Goal: Find contact information: Find contact information

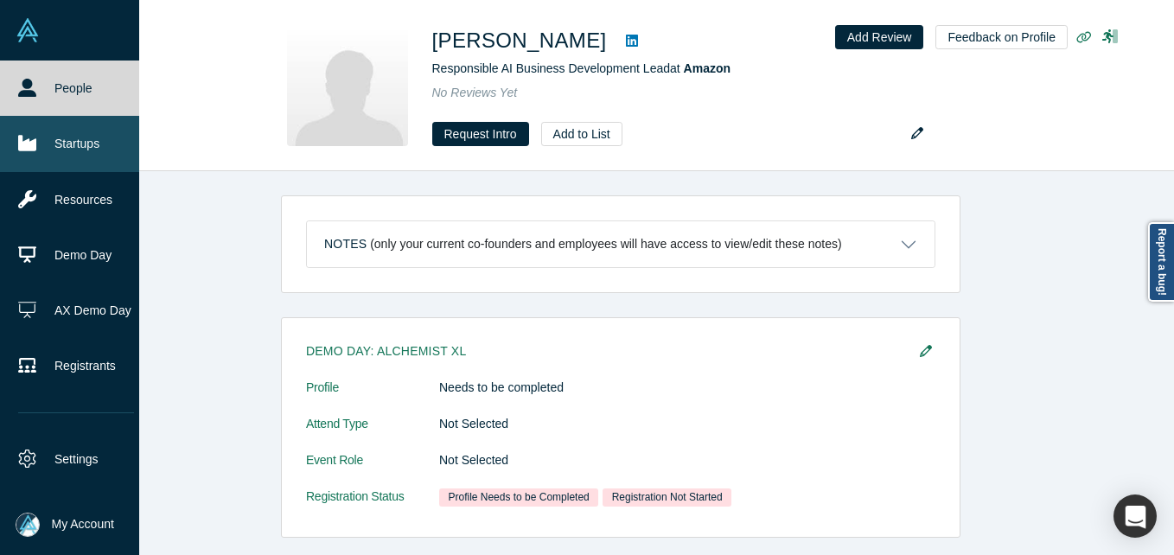
scroll to position [504, 0]
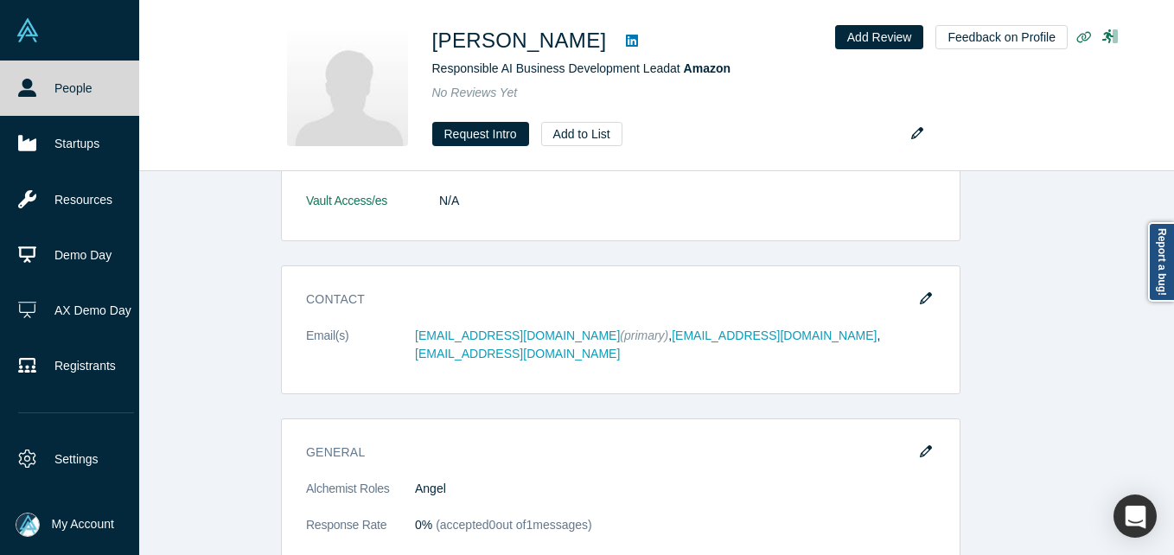
click at [31, 101] on link "People" at bounding box center [76, 88] width 152 height 55
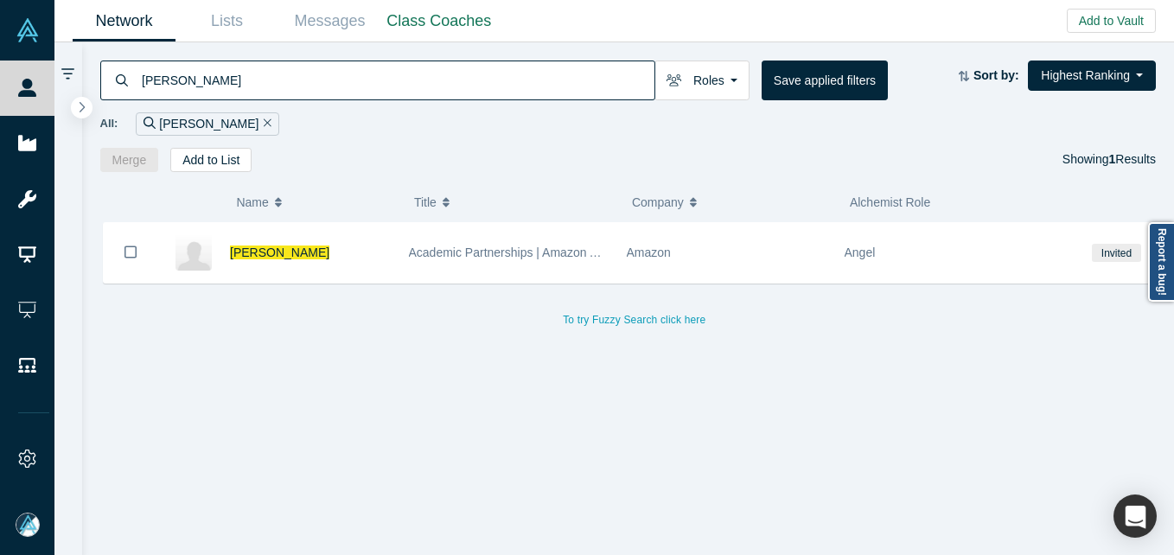
click at [252, 81] on input "Vincent Ponzo" at bounding box center [397, 80] width 515 height 41
click at [250, 82] on input "Vincent Ponzo" at bounding box center [397, 80] width 515 height 41
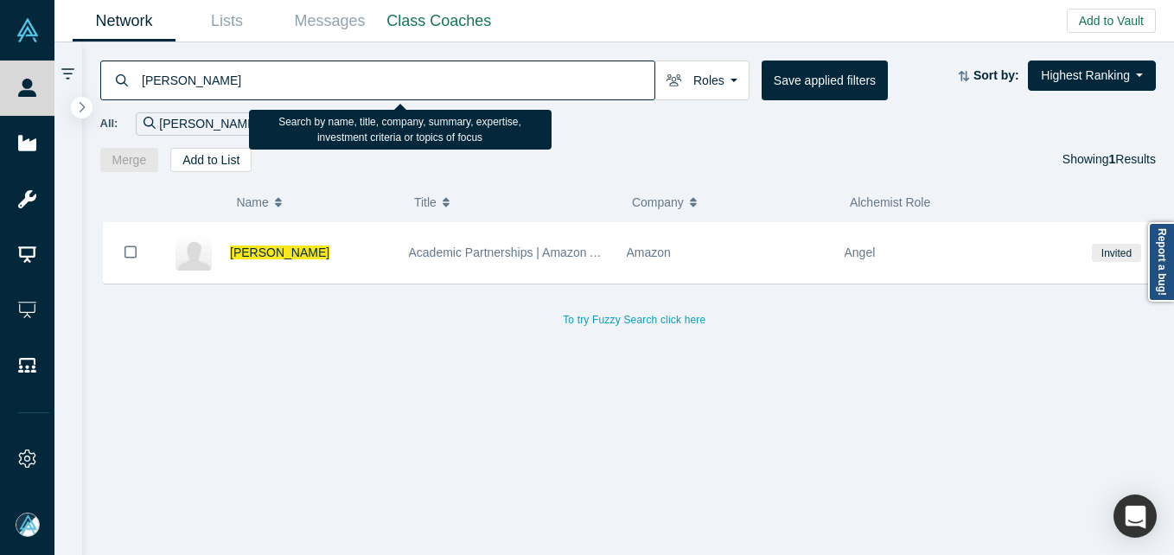
click at [250, 82] on input "Vincent Ponzo" at bounding box center [397, 80] width 515 height 41
paste input "Ulf Green"
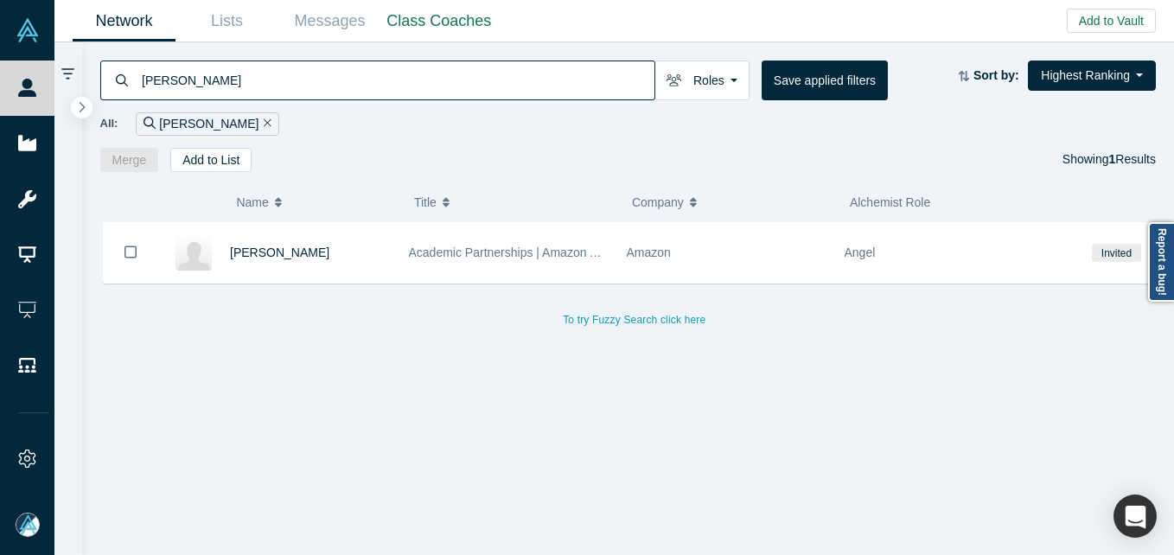
type input "Ulf Green"
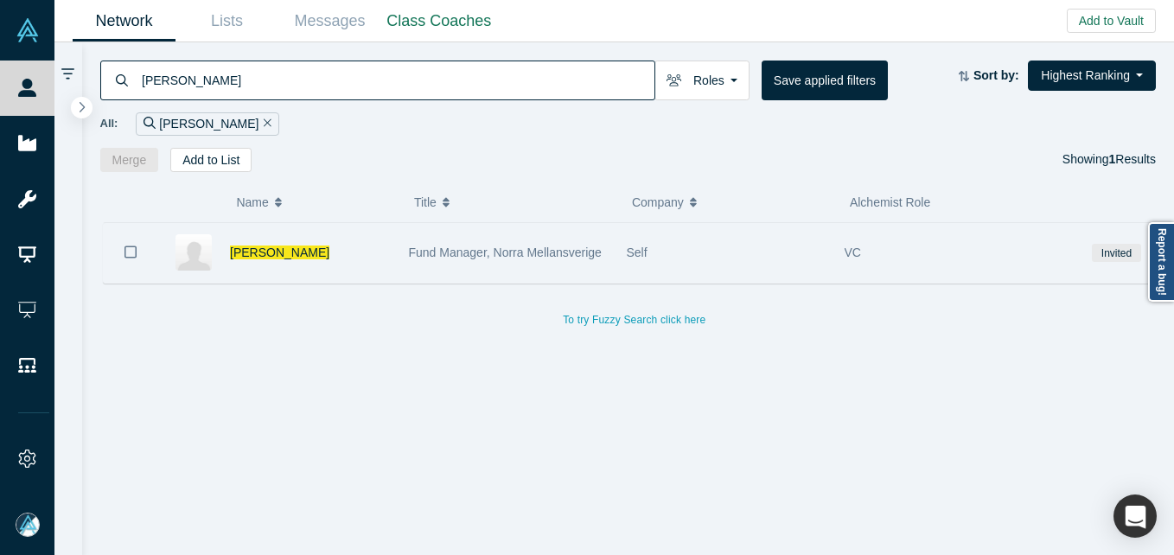
drag, startPoint x: 344, startPoint y: 251, endPoint x: 396, endPoint y: 227, distance: 56.9
click at [344, 251] on div "Ulf Green" at bounding box center [310, 253] width 161 height 60
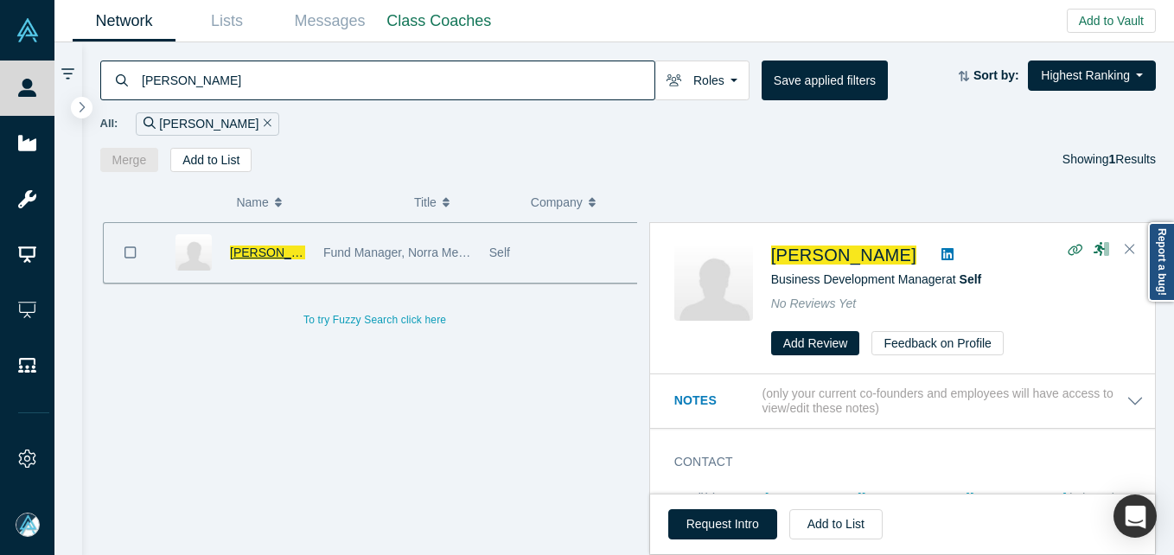
click at [265, 246] on span "Ulf Green" at bounding box center [279, 253] width 99 height 14
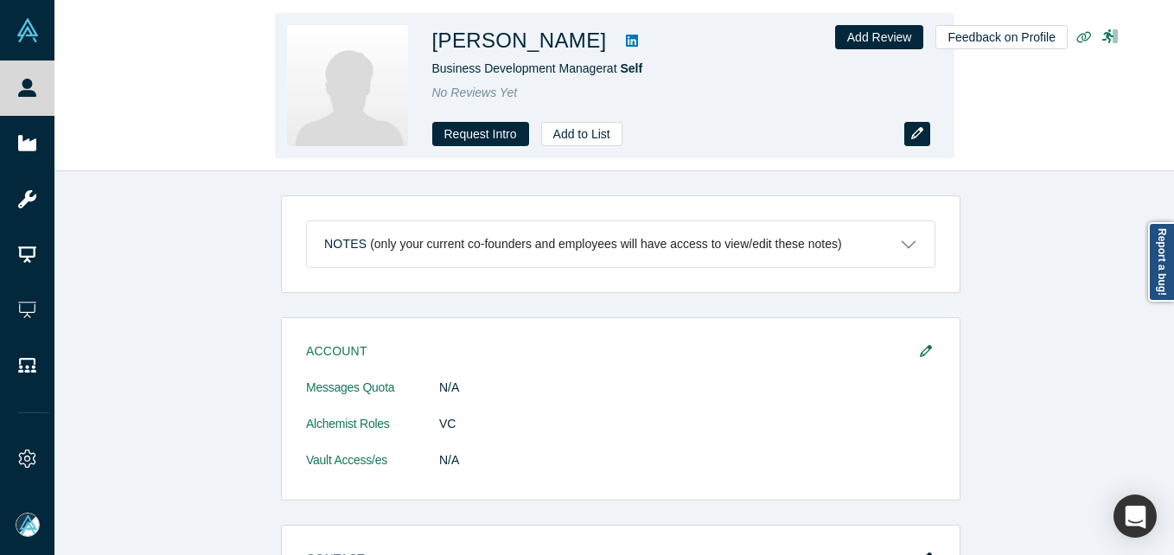
click at [905, 131] on button "button" at bounding box center [918, 134] width 26 height 24
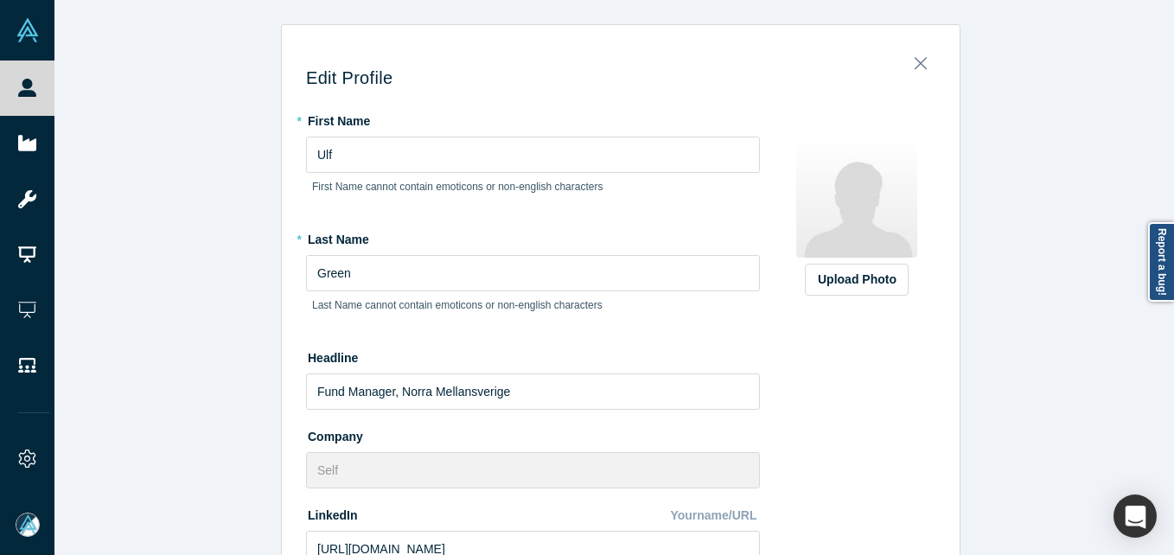
click at [918, 133] on div "Upload Photo Zoom Save Remove Upload New" at bounding box center [856, 200] width 157 height 189
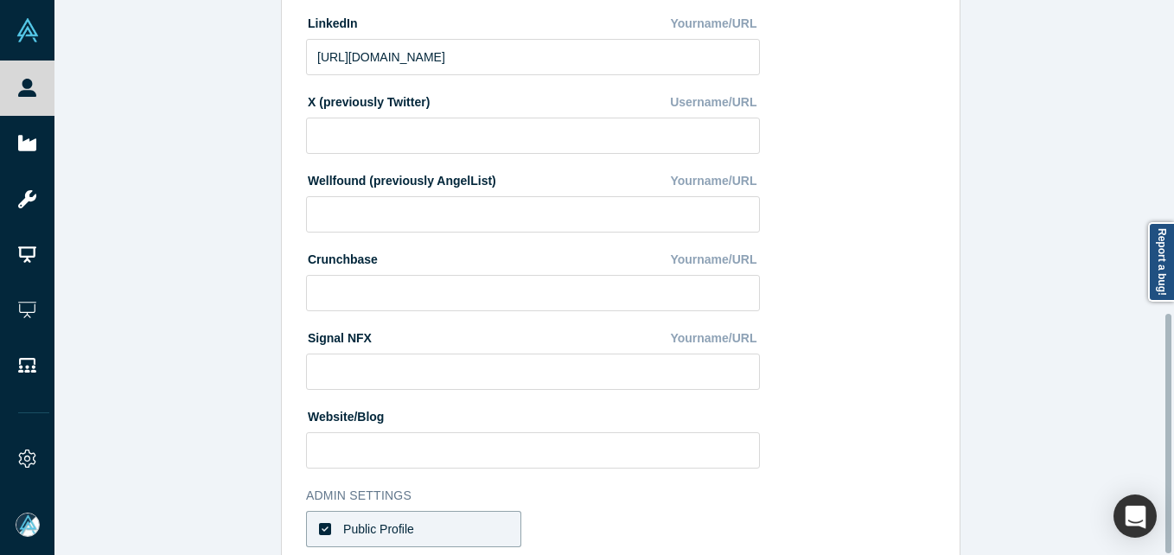
scroll to position [727, 0]
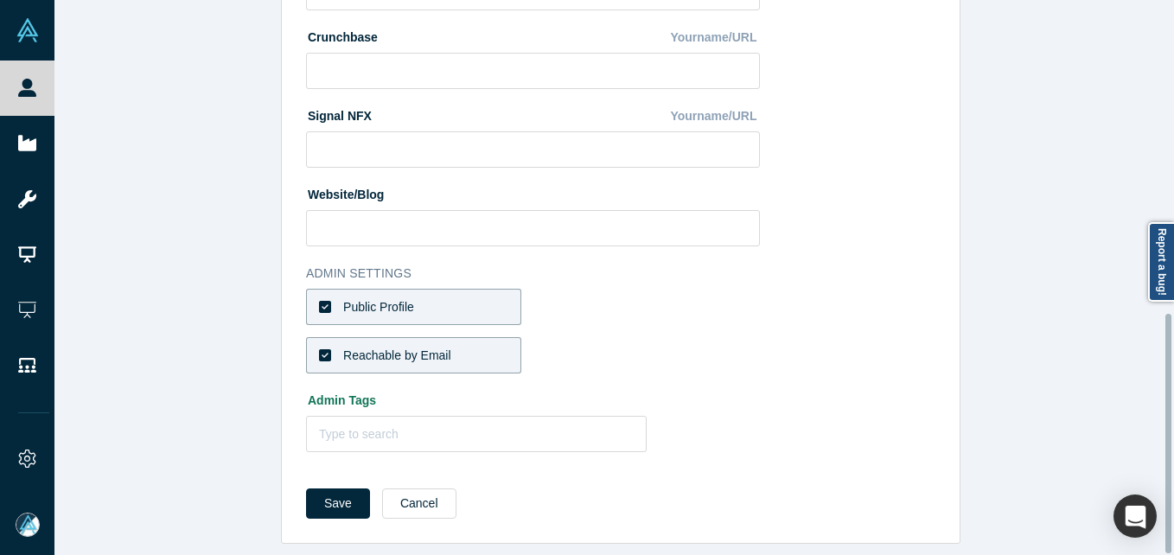
drag, startPoint x: 388, startPoint y: 290, endPoint x: 330, endPoint y: 310, distance: 61.3
click at [390, 298] on div "Public Profile" at bounding box center [378, 307] width 71 height 18
click at [0, 0] on input "Public Profile" at bounding box center [0, 0] width 0 height 0
click at [411, 347] on div "Reachable by Email" at bounding box center [397, 356] width 108 height 18
click at [0, 0] on input "Reachable by Email" at bounding box center [0, 0] width 0 height 0
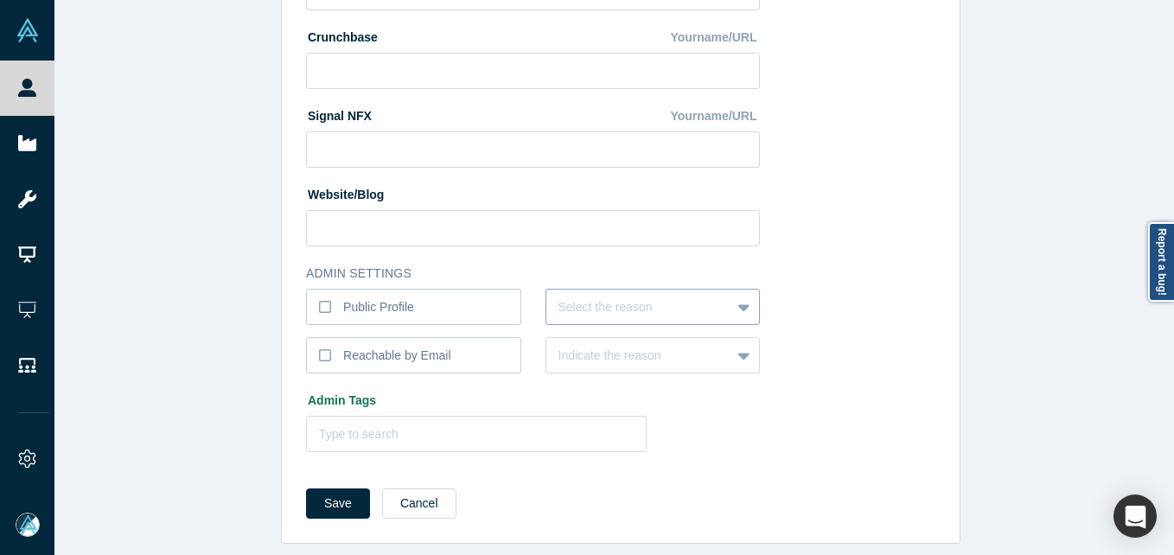
click at [570, 298] on div at bounding box center [639, 308] width 161 height 22
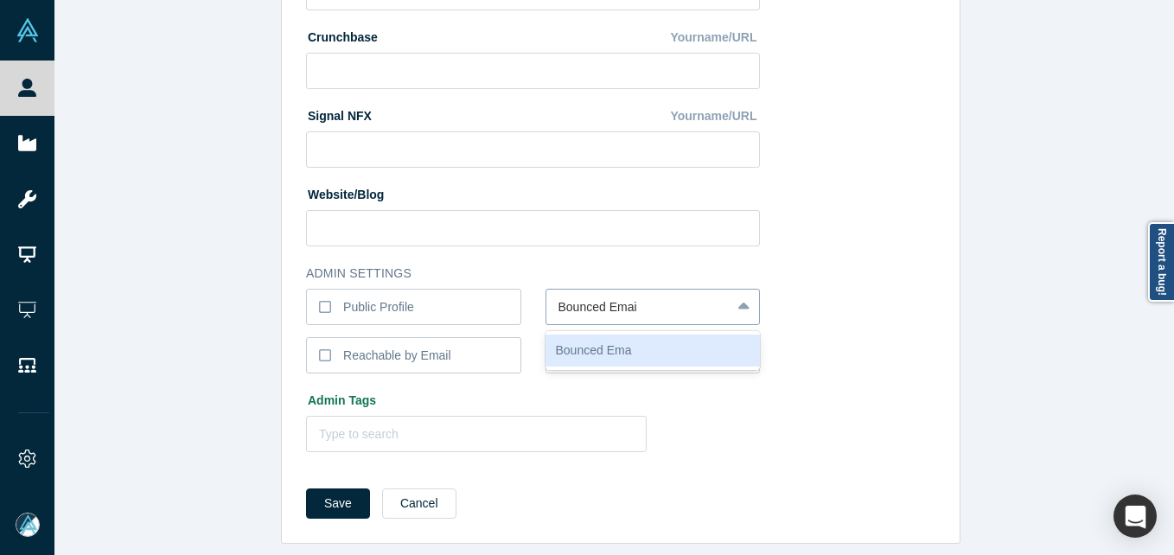
type input "Bounced Email"
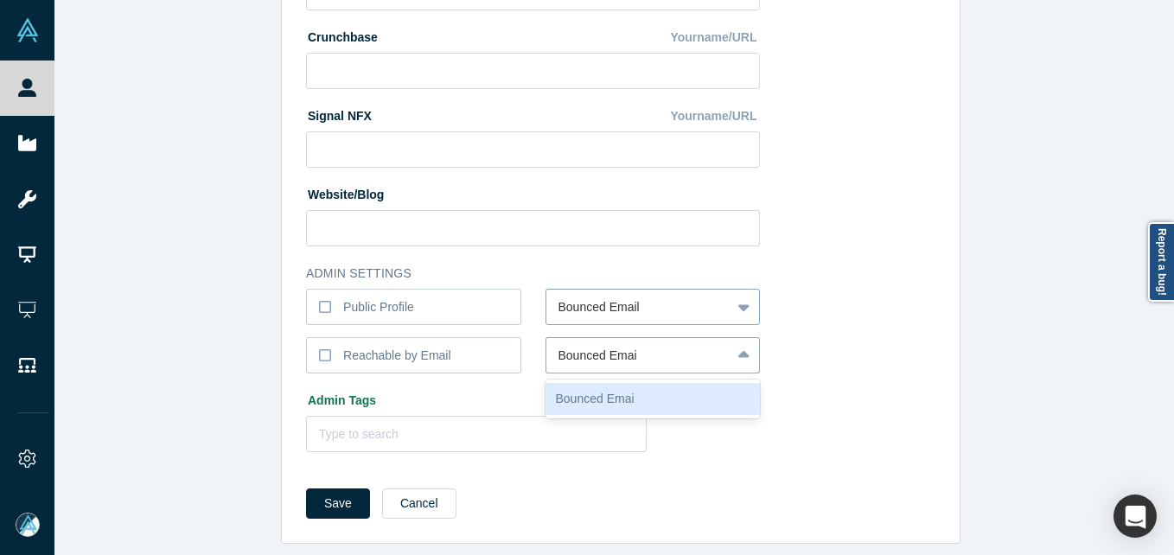
type input "Bounced Email"
click at [306, 489] on button "Save" at bounding box center [338, 504] width 64 height 30
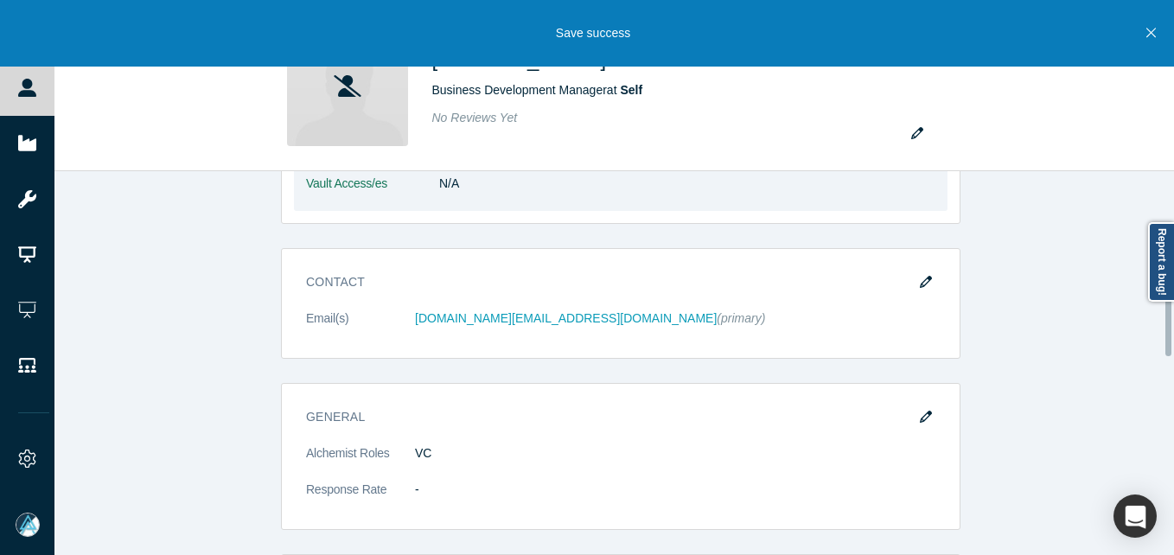
scroll to position [692, 0]
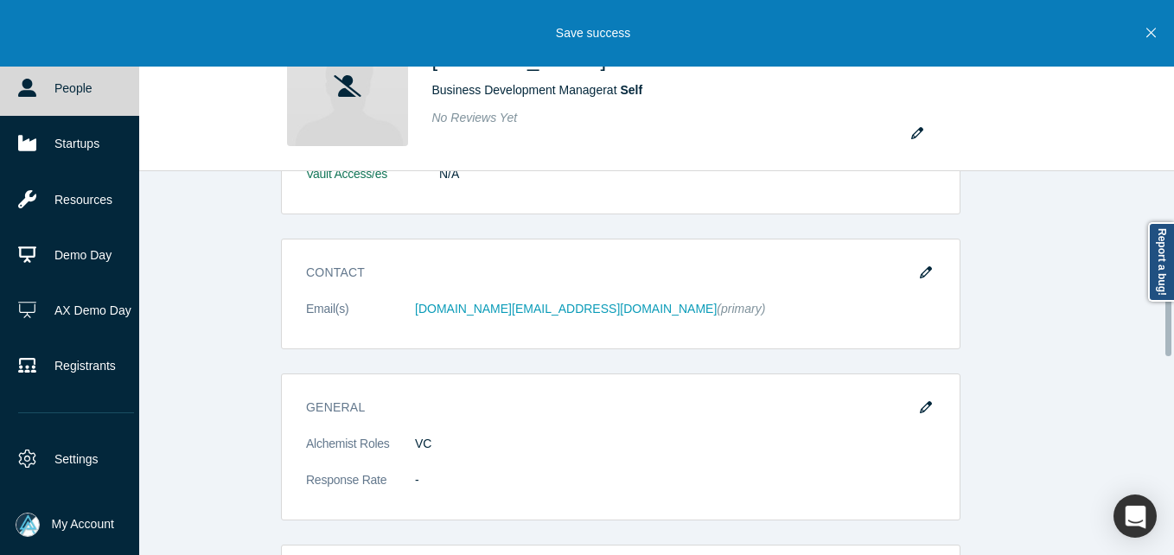
click at [59, 79] on link "People" at bounding box center [76, 88] width 152 height 55
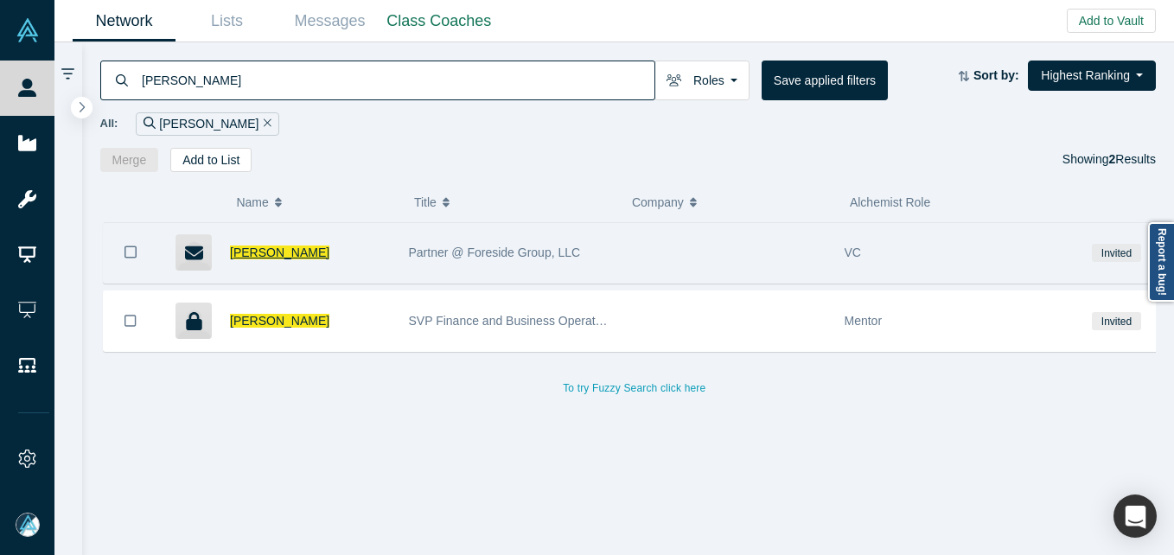
type input "[PERSON_NAME]"
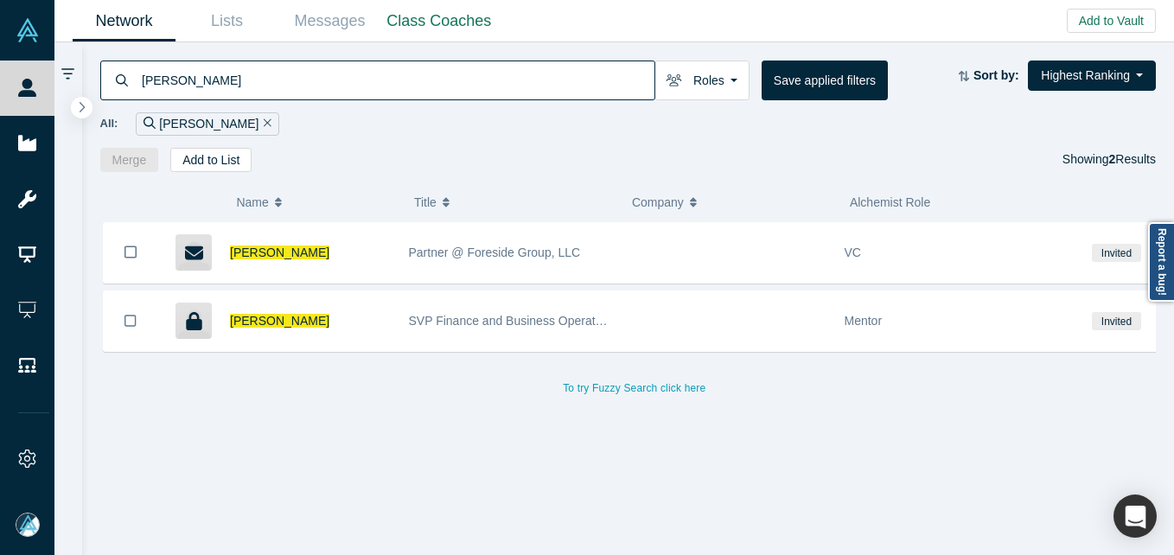
click at [263, 259] on span "[PERSON_NAME]" at bounding box center [279, 253] width 99 height 14
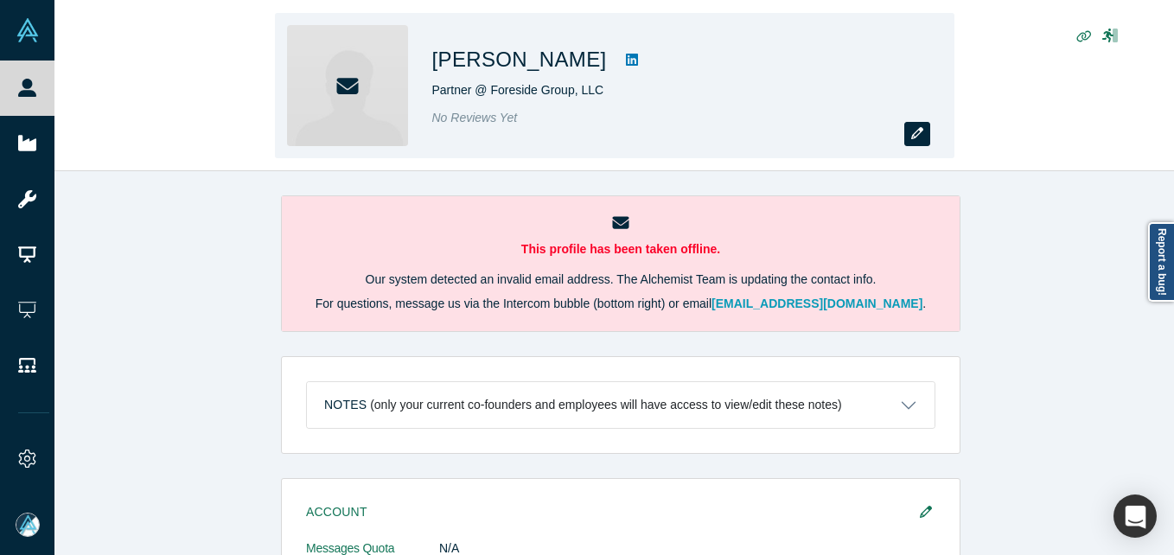
click at [925, 125] on button "button" at bounding box center [918, 134] width 26 height 24
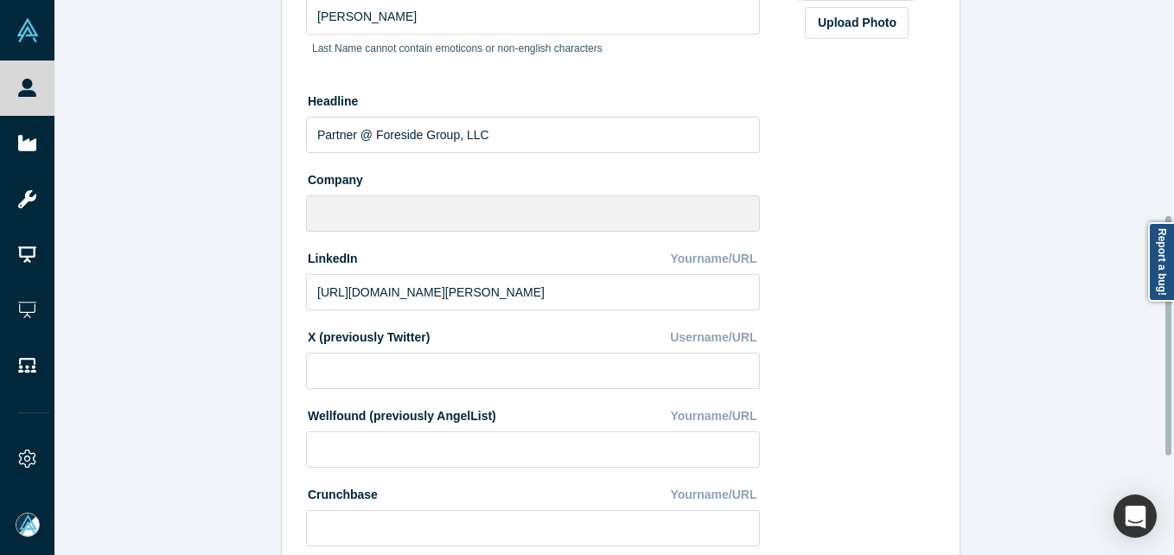
scroll to position [692, 0]
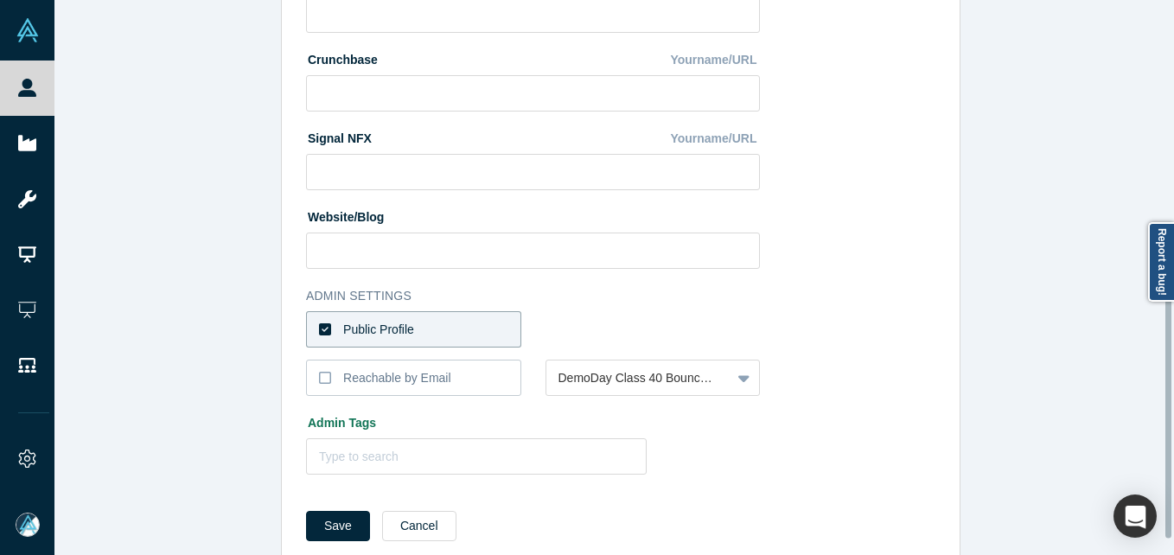
click at [425, 330] on label "Public Profile" at bounding box center [413, 329] width 215 height 36
click at [0, 0] on input "Public Profile" at bounding box center [0, 0] width 0 height 0
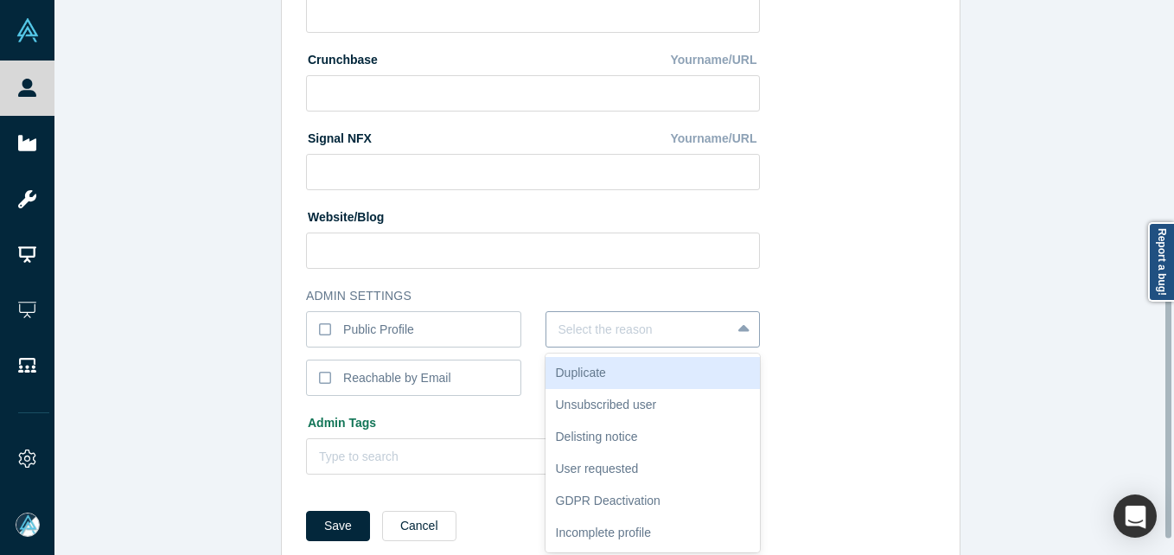
click at [613, 330] on div at bounding box center [639, 330] width 161 height 22
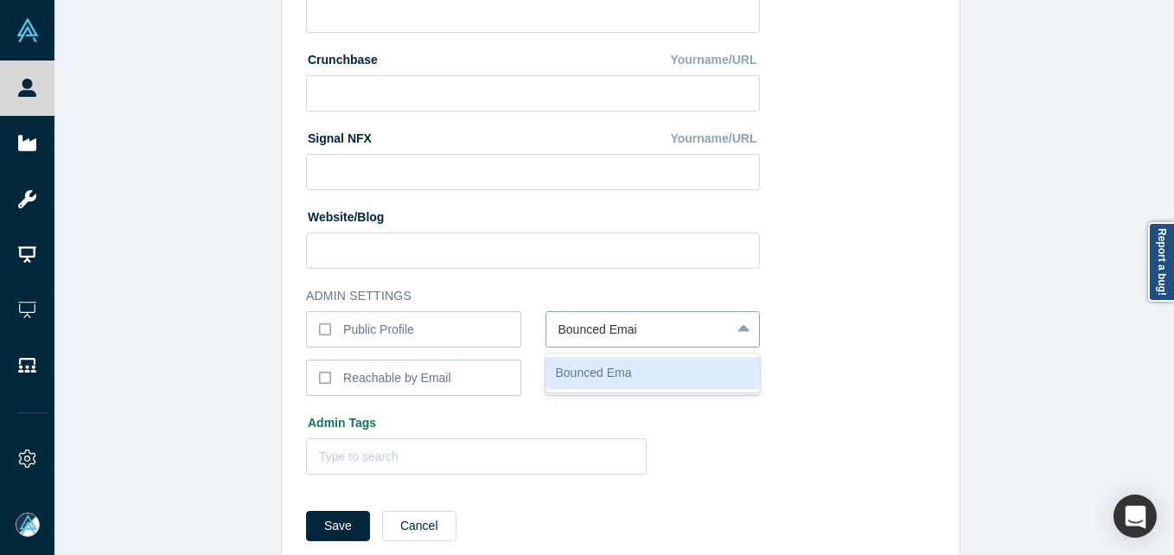
type input "Bounced Email"
click at [306, 511] on button "Save" at bounding box center [338, 526] width 64 height 30
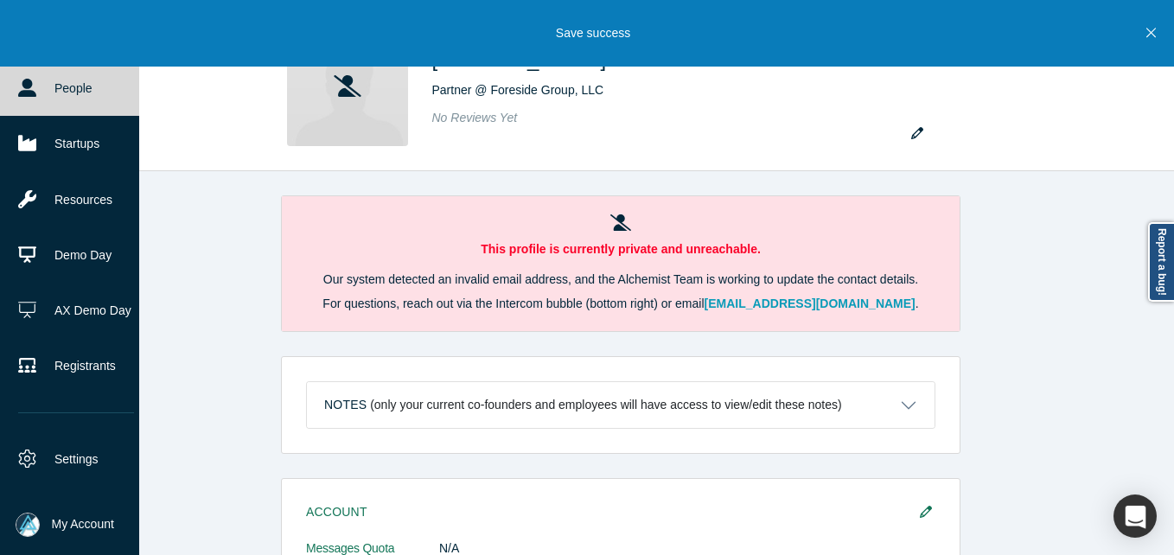
drag, startPoint x: 47, startPoint y: 89, endPoint x: 112, endPoint y: 113, distance: 70.0
click at [47, 89] on link "People" at bounding box center [76, 88] width 152 height 55
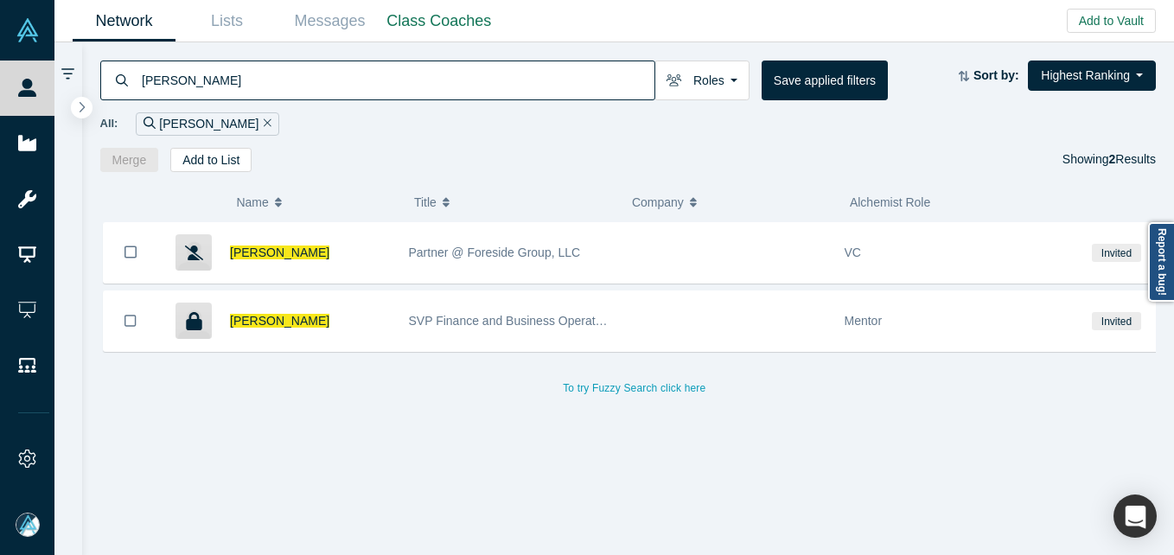
click at [400, 96] on input "[PERSON_NAME]" at bounding box center [397, 80] width 515 height 41
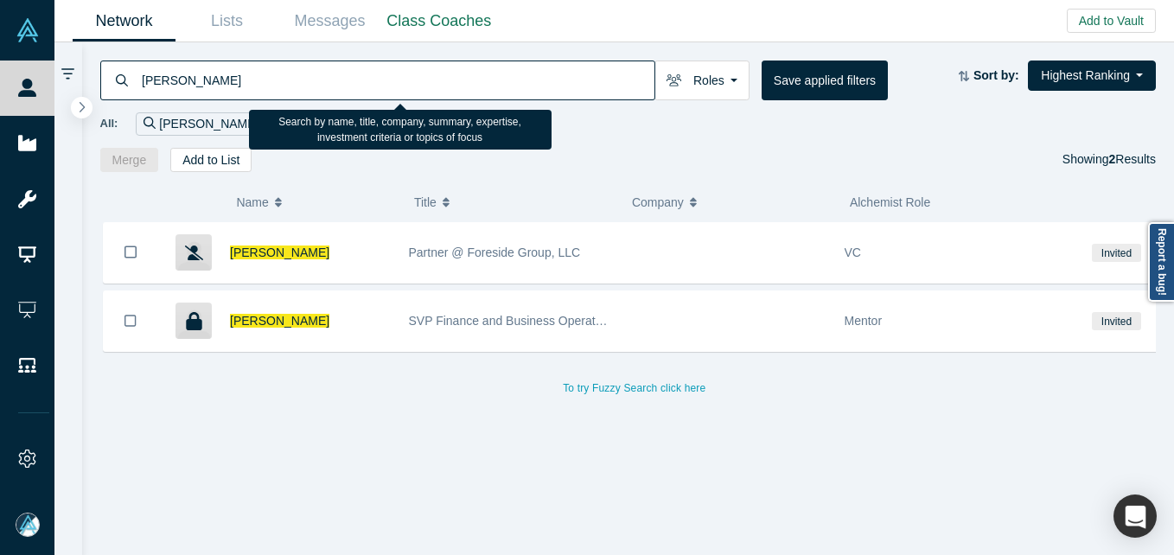
click at [400, 96] on input "[PERSON_NAME]" at bounding box center [397, 80] width 515 height 41
paste input "[PERSON_NAME]"
type input "[PERSON_NAME]"
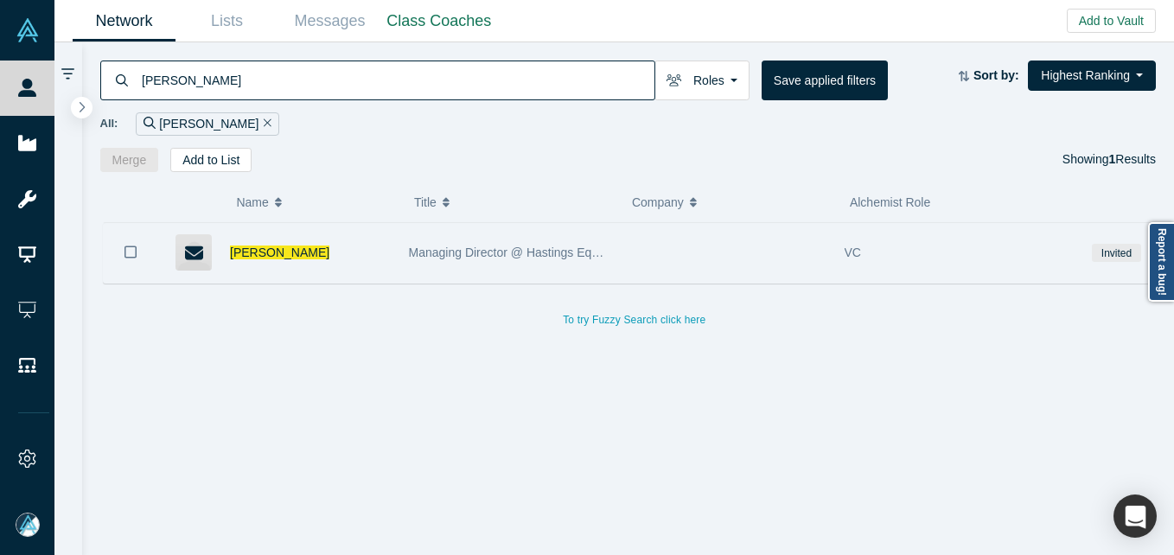
click at [299, 233] on div "[PERSON_NAME]" at bounding box center [310, 253] width 161 height 60
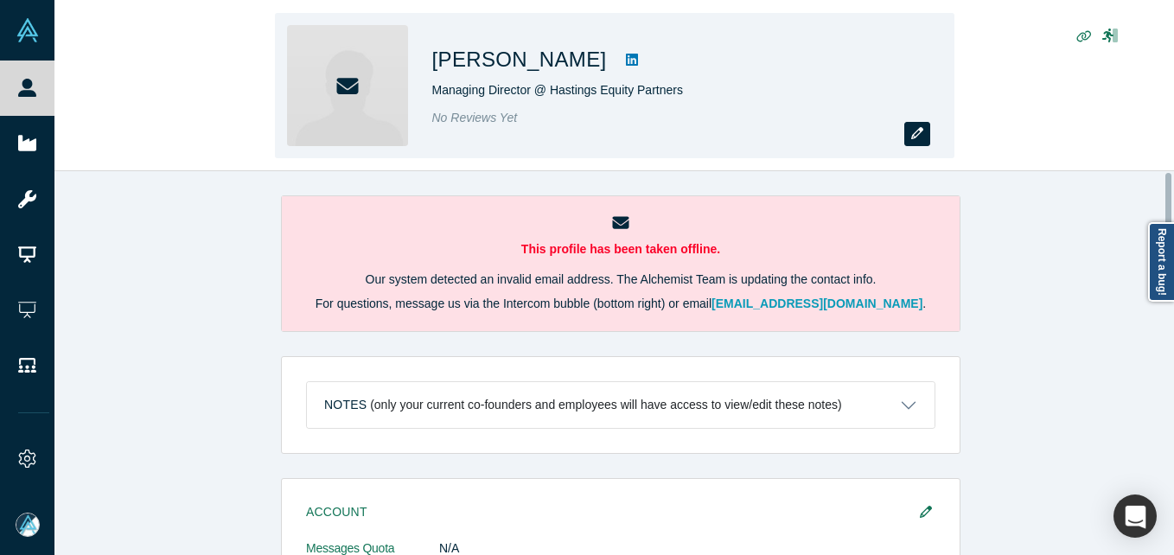
click at [909, 130] on button "button" at bounding box center [918, 134] width 26 height 24
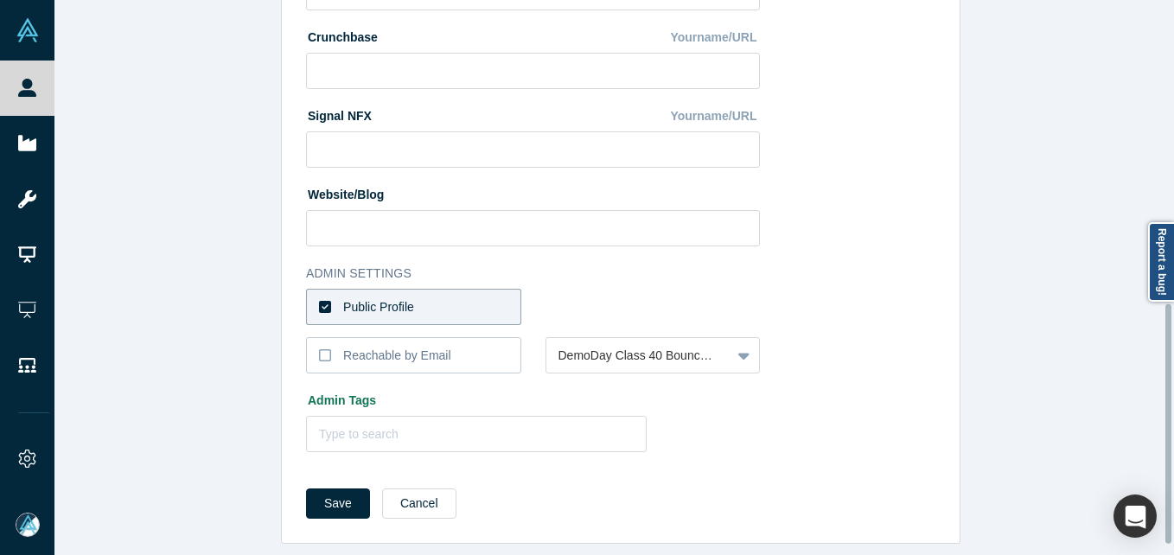
scroll to position [727, 0]
click at [404, 298] on div "Public Profile" at bounding box center [378, 307] width 71 height 18
click at [0, 0] on input "Public Profile" at bounding box center [0, 0] width 0 height 0
click at [559, 298] on input "text" at bounding box center [560, 307] width 3 height 18
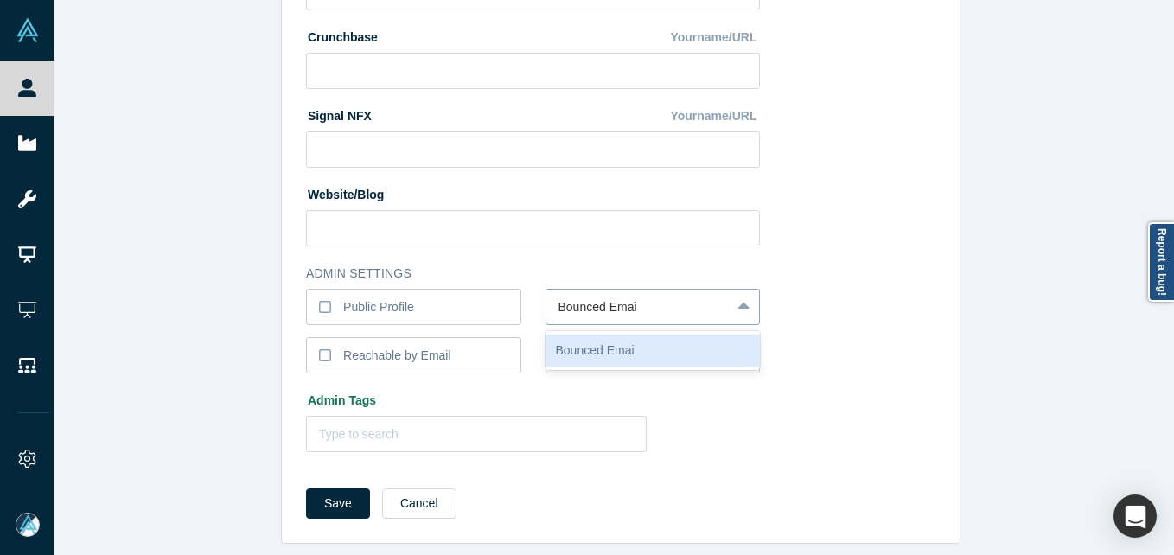
type input "Bounced Email"
click at [306, 489] on button "Save" at bounding box center [338, 504] width 64 height 30
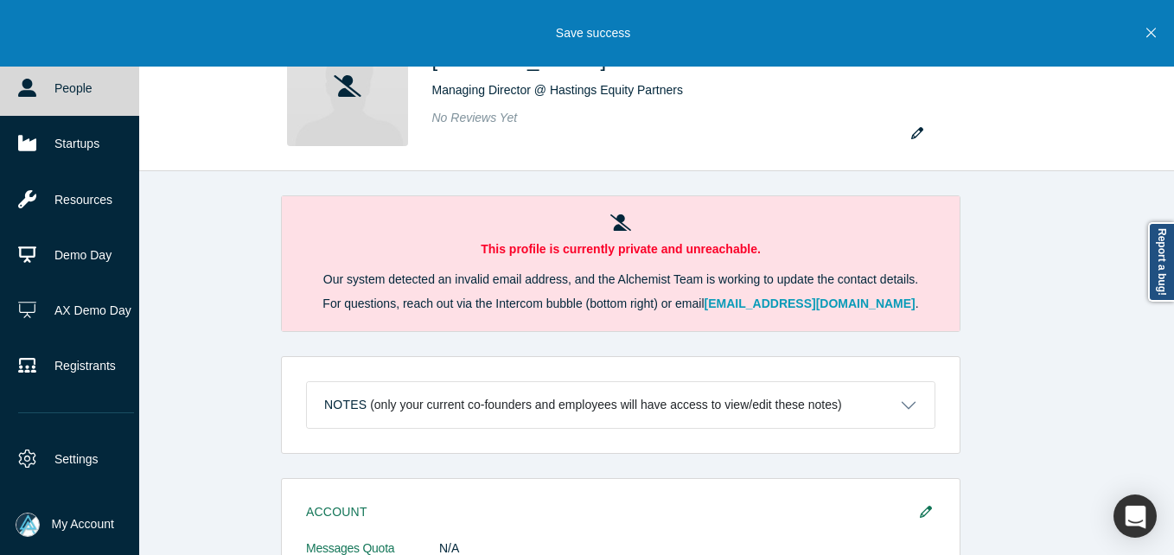
click at [48, 84] on link "People" at bounding box center [76, 88] width 152 height 55
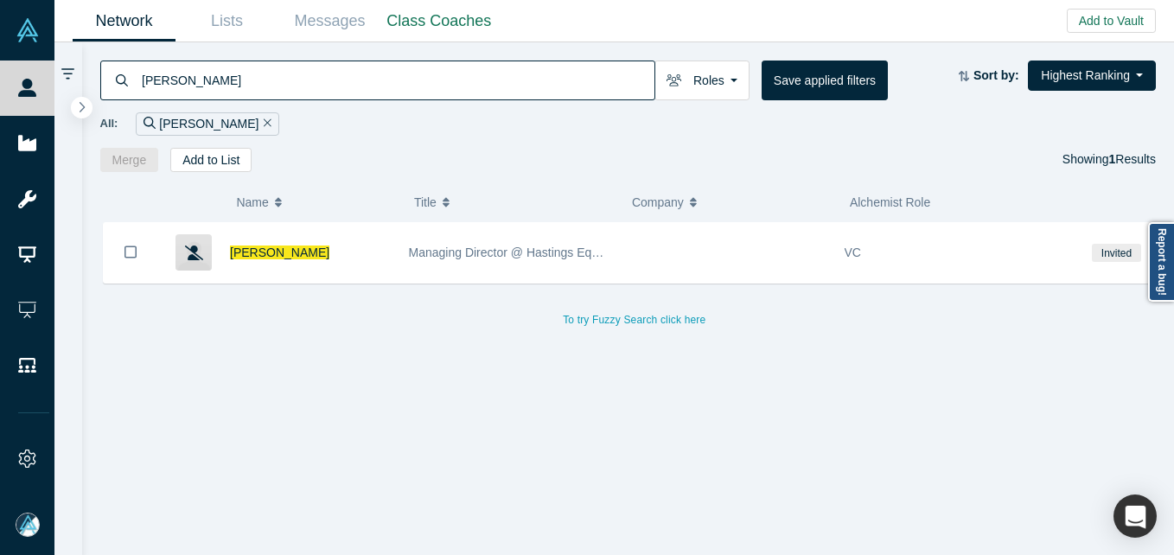
click at [367, 72] on input "[PERSON_NAME]" at bounding box center [397, 80] width 515 height 41
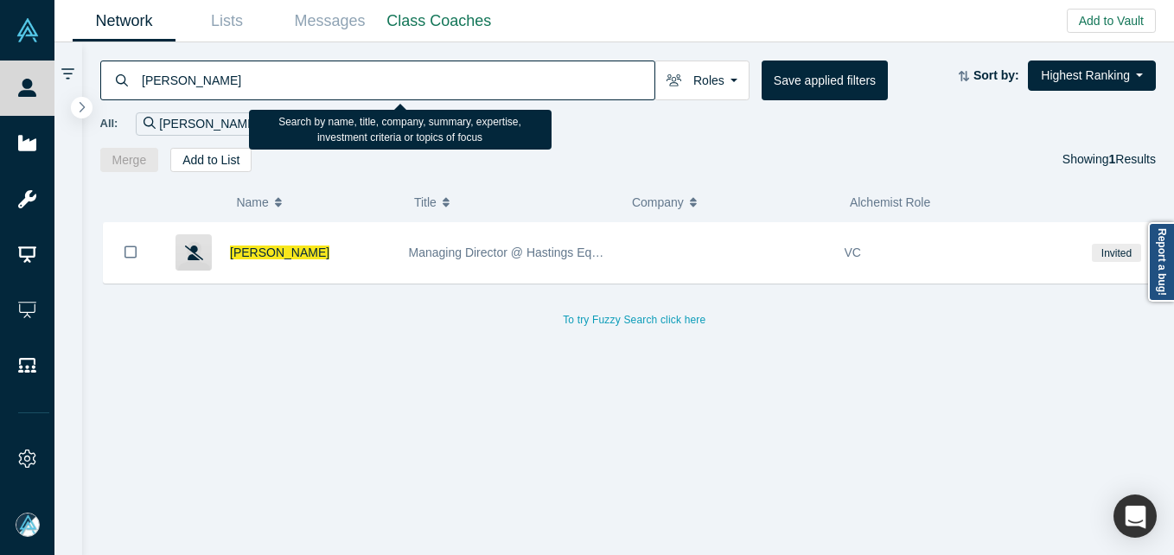
click at [367, 72] on input "[PERSON_NAME]" at bounding box center [397, 80] width 515 height 41
paste input "[PERSON_NAME]"
click at [235, 80] on input "[PERSON_NAME]" at bounding box center [397, 80] width 515 height 41
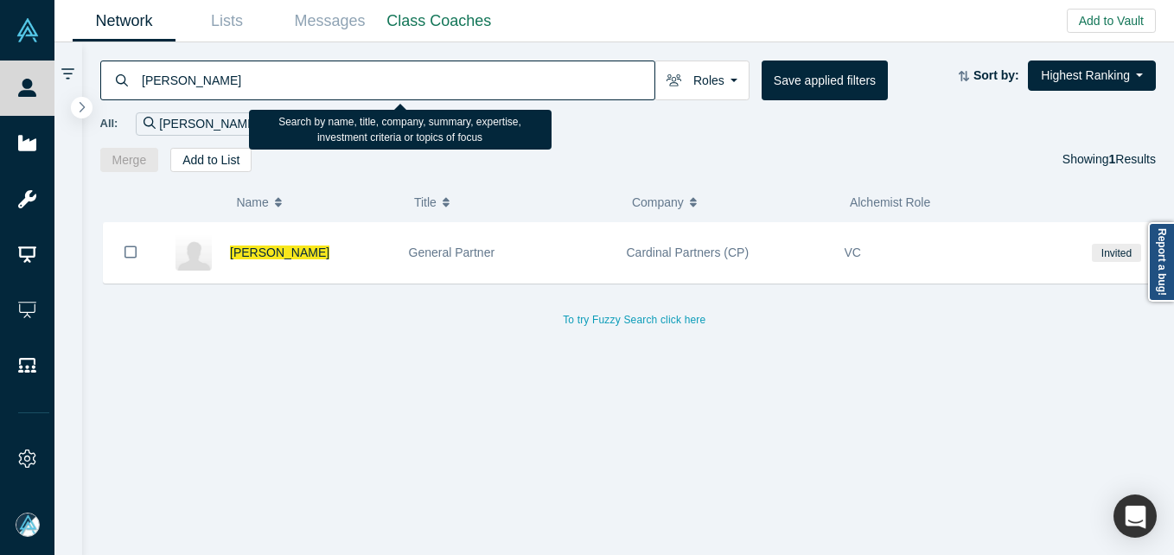
click at [235, 80] on input "[PERSON_NAME]" at bounding box center [397, 80] width 515 height 41
paste input "[PERSON_NAME]"
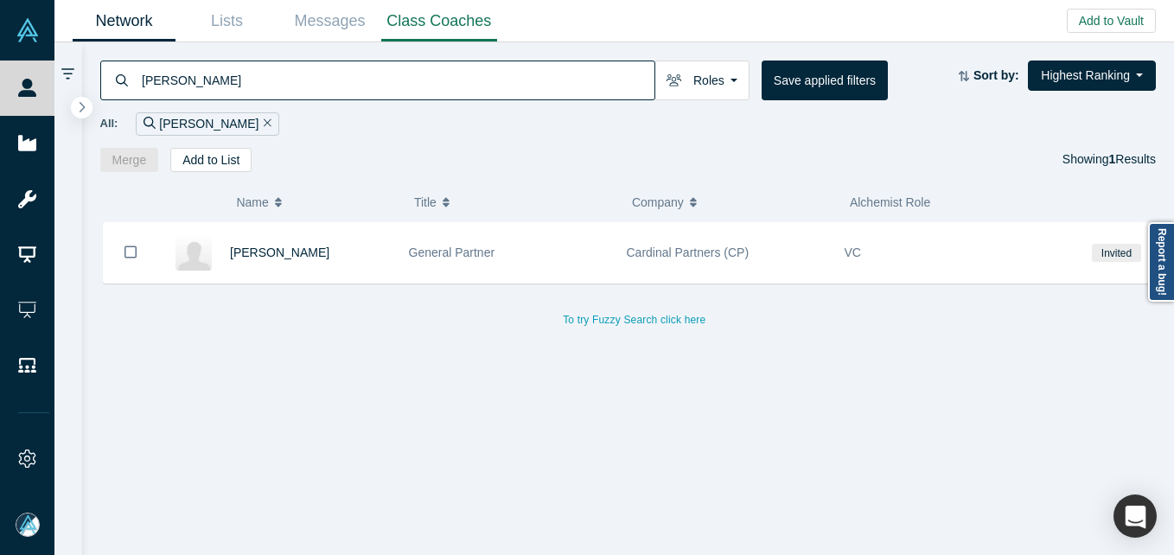
type input "[PERSON_NAME]"
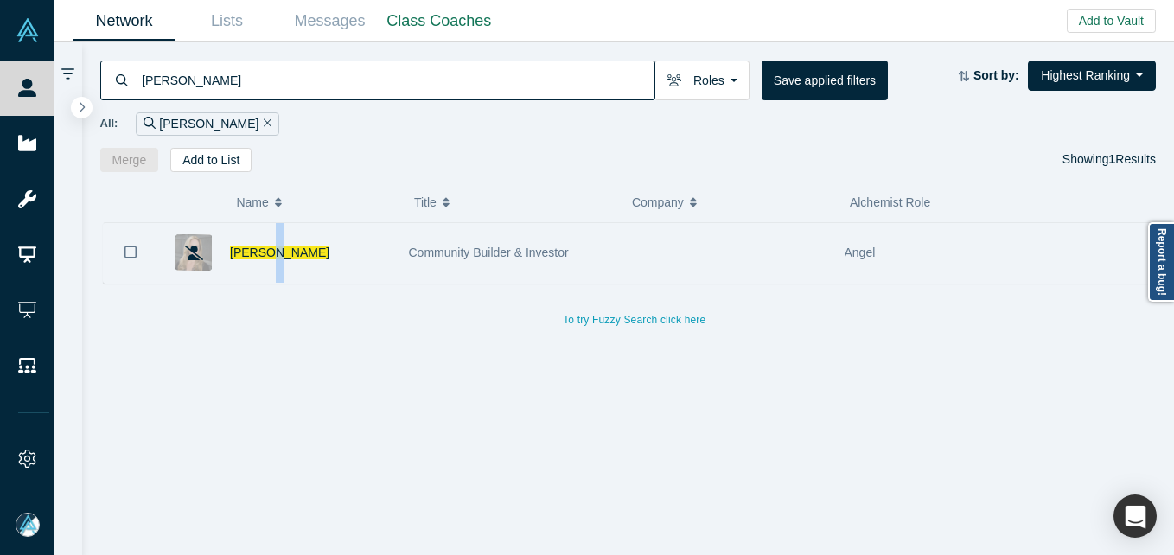
drag, startPoint x: 275, startPoint y: 235, endPoint x: 270, endPoint y: 261, distance: 26.5
click at [271, 251] on div "[PERSON_NAME]" at bounding box center [310, 253] width 161 height 60
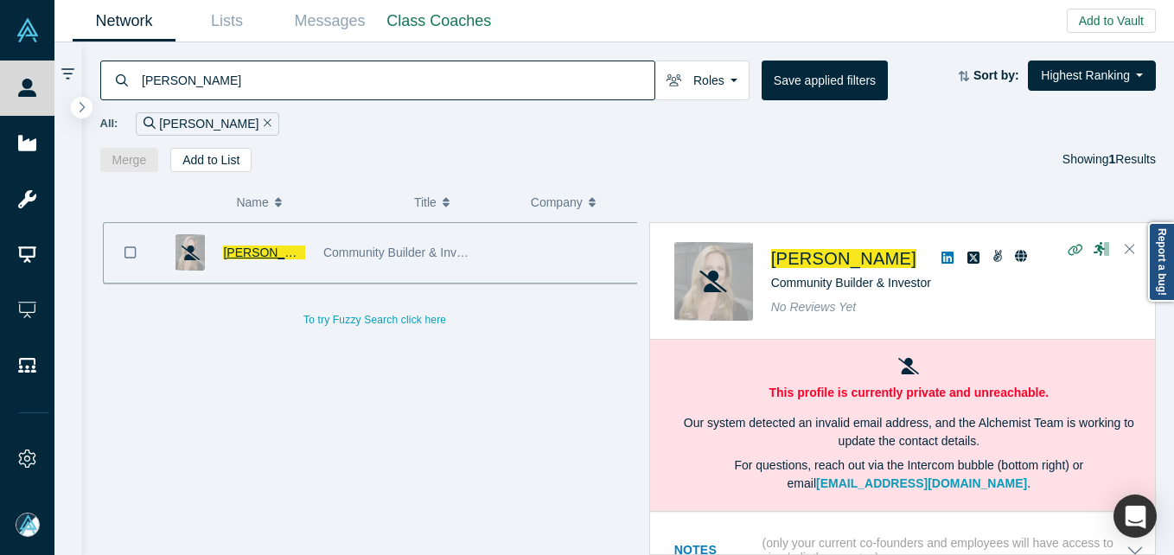
click at [252, 253] on span "[PERSON_NAME]" at bounding box center [272, 253] width 99 height 14
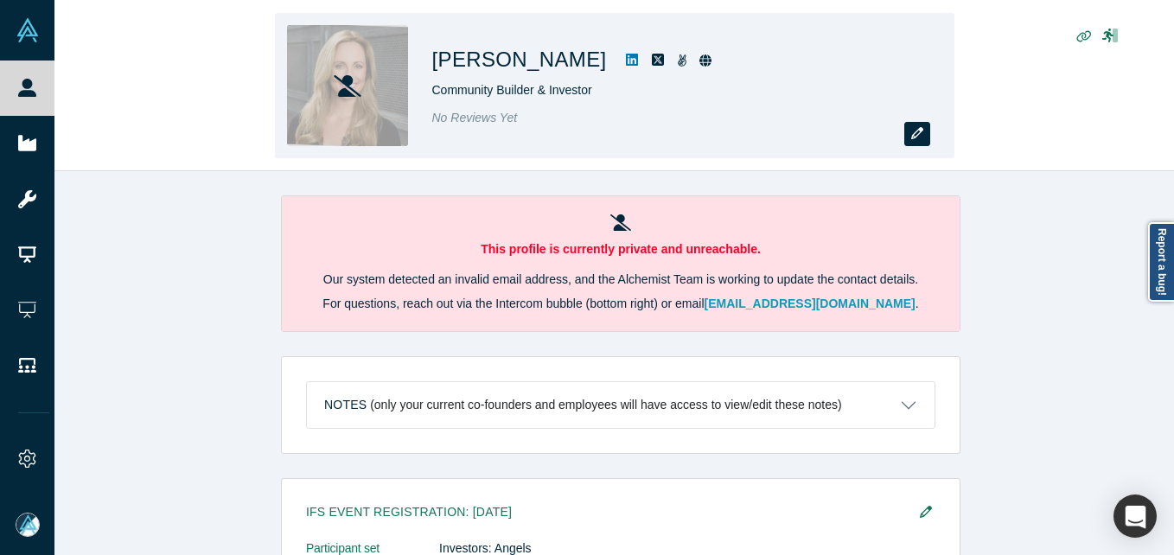
click at [912, 136] on icon "button" at bounding box center [918, 133] width 12 height 12
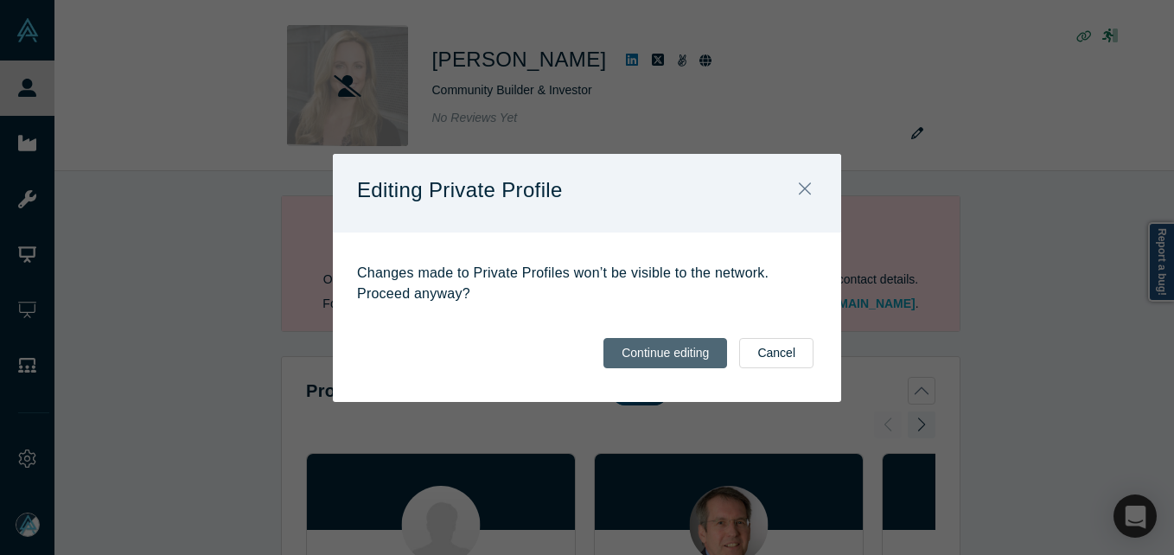
click at [645, 355] on button "Continue editing" at bounding box center [666, 353] width 124 height 30
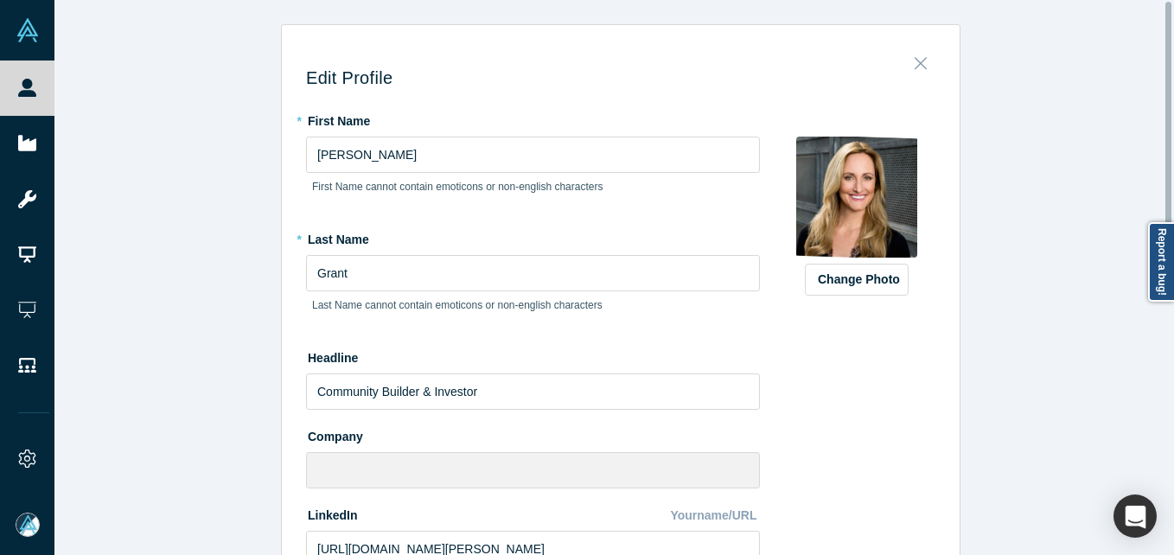
click at [923, 70] on button "Close" at bounding box center [921, 59] width 36 height 24
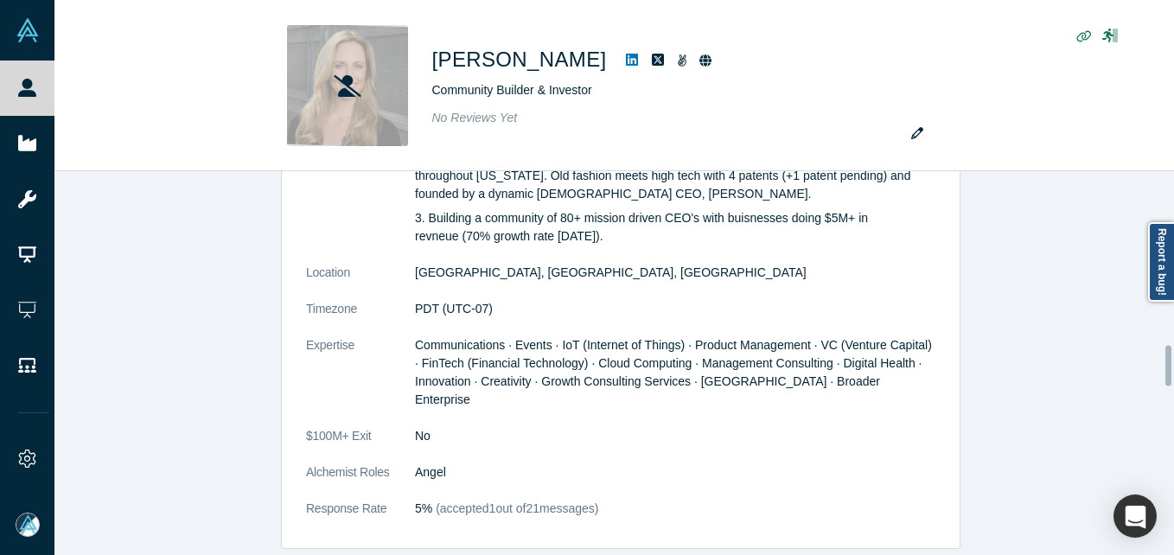
scroll to position [1643, 0]
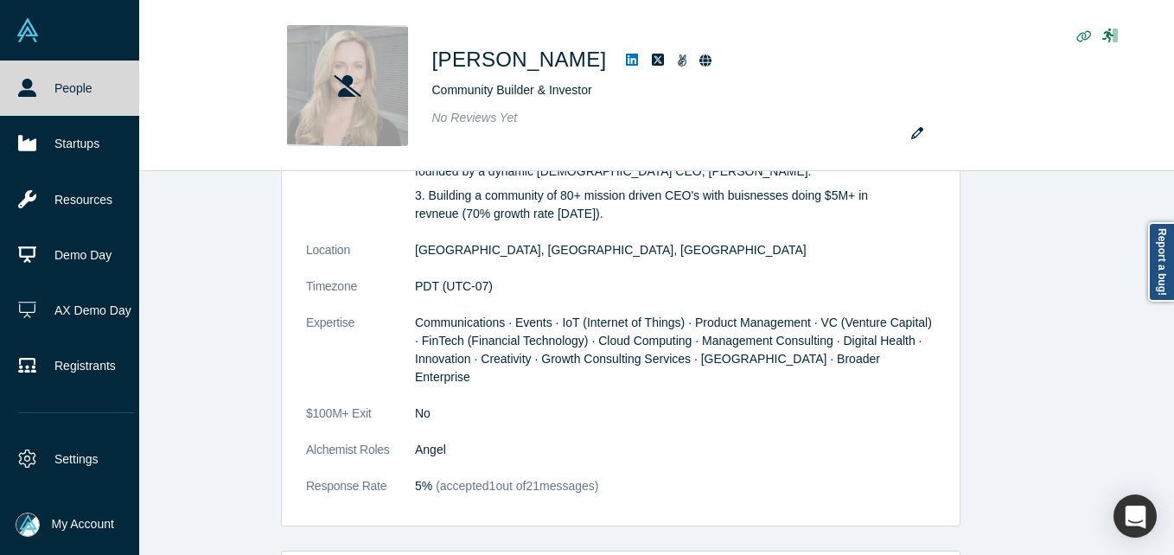
click at [0, 72] on html "People Startups Resources Demo Day AX Demo Day Registrants Settings Dashboard E…" at bounding box center [587, 277] width 1174 height 555
click at [25, 96] on icon at bounding box center [27, 88] width 18 height 18
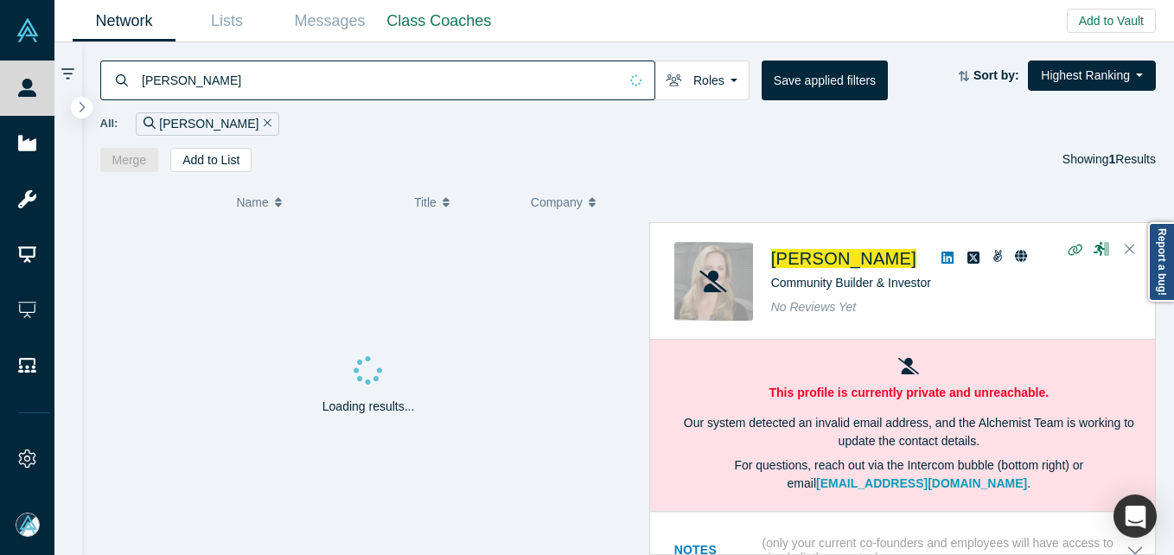
click at [193, 99] on input "[PERSON_NAME]" at bounding box center [379, 80] width 478 height 41
click at [201, 86] on input "[PERSON_NAME]" at bounding box center [379, 80] width 478 height 41
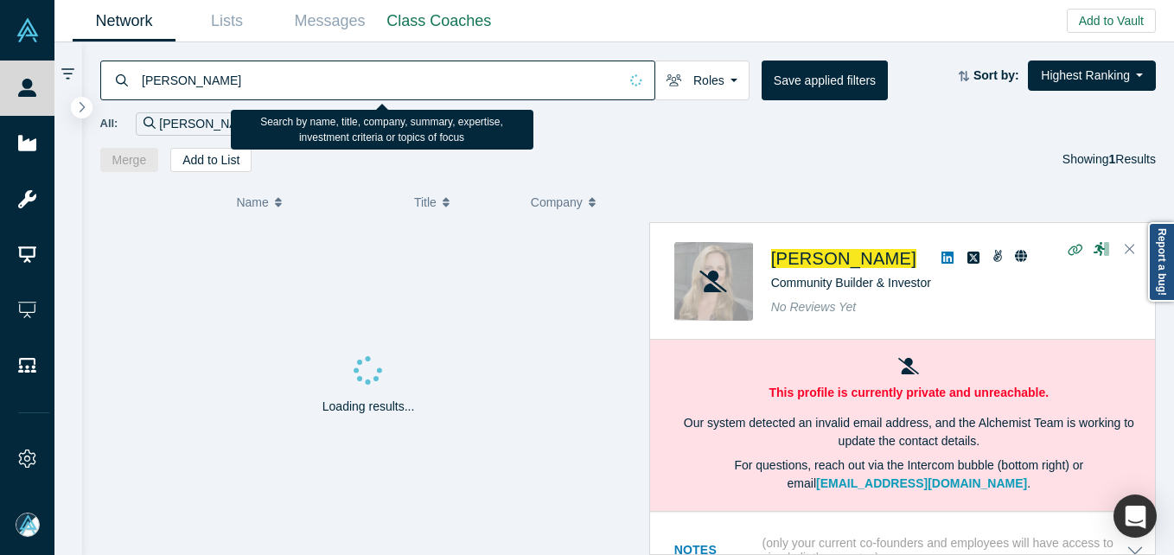
click at [201, 86] on input "[PERSON_NAME]" at bounding box center [379, 80] width 478 height 41
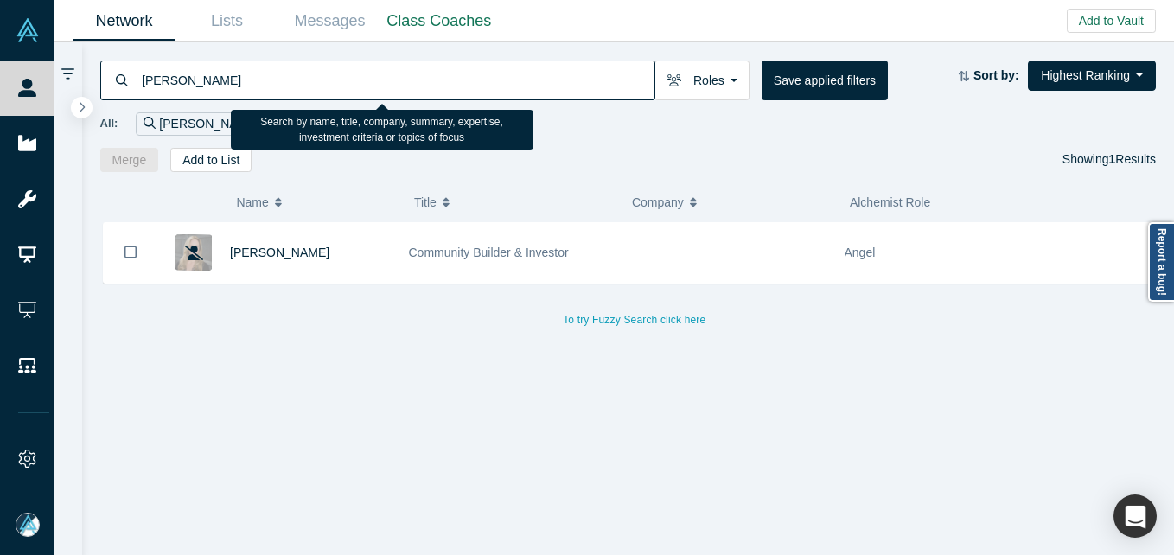
type input "[PERSON_NAME]"
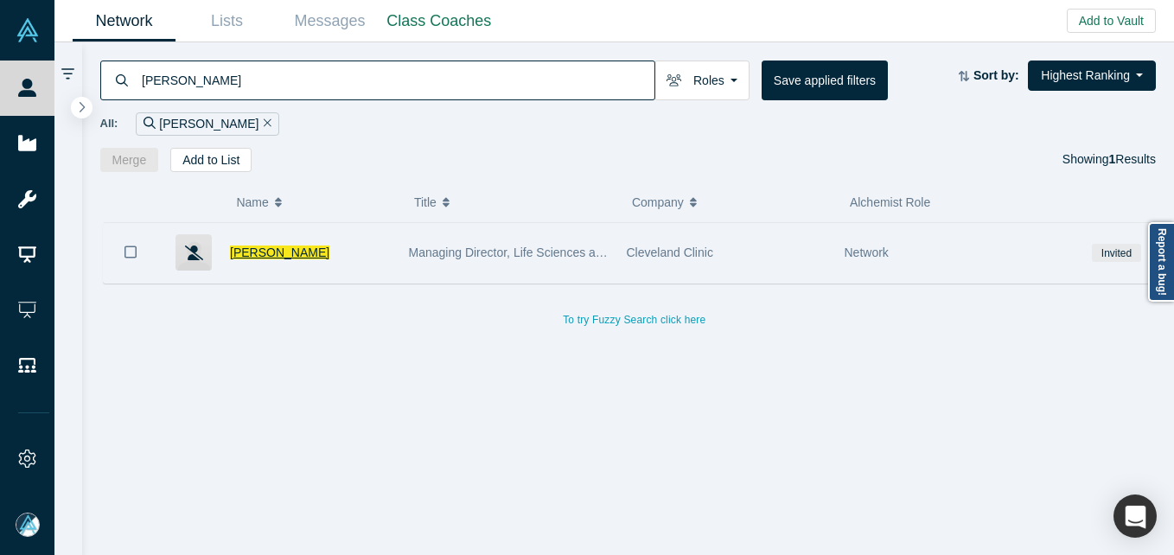
click at [276, 246] on span "[PERSON_NAME]" at bounding box center [279, 253] width 99 height 14
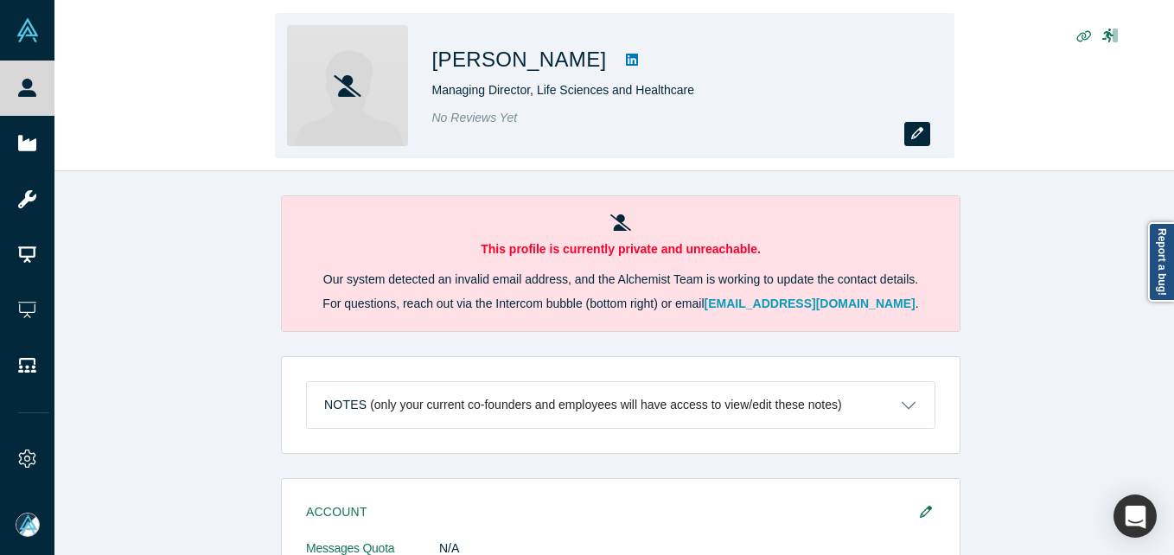
click at [912, 136] on icon "button" at bounding box center [918, 133] width 12 height 12
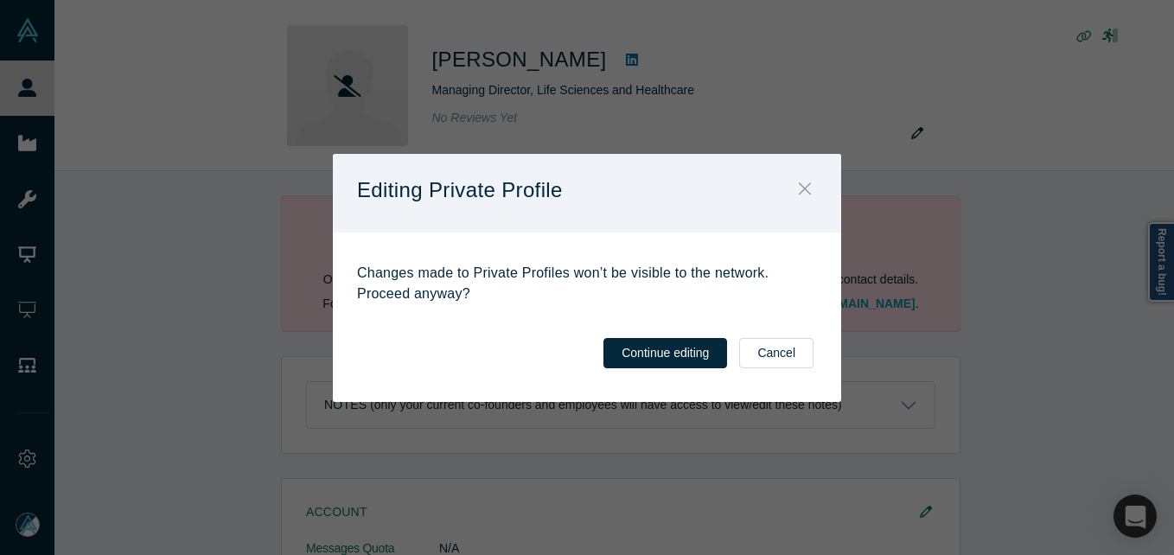
click at [804, 196] on icon "Close" at bounding box center [805, 188] width 12 height 19
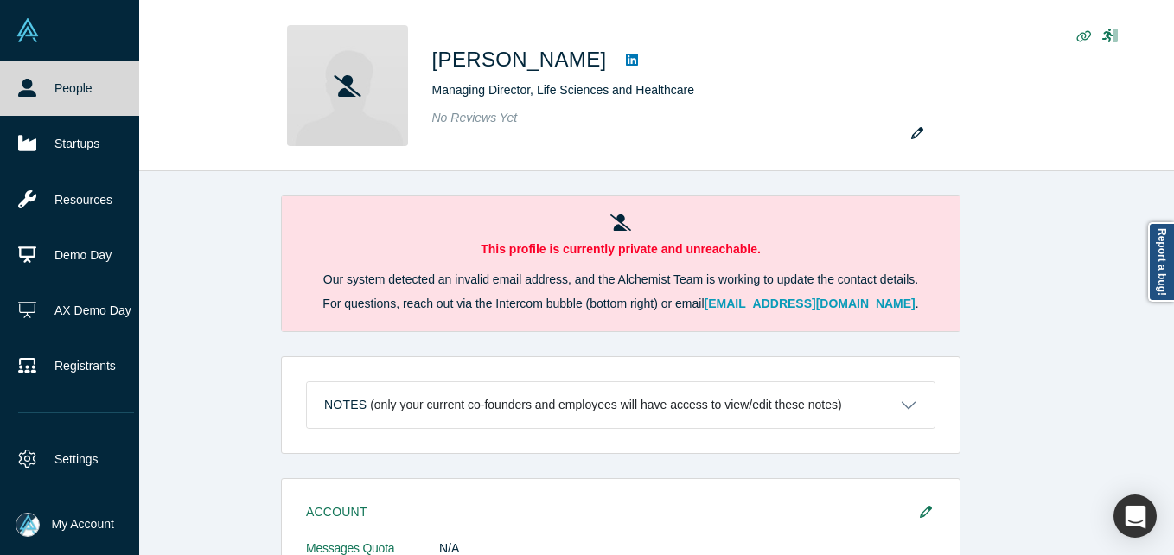
click at [41, 89] on link "People" at bounding box center [76, 88] width 152 height 55
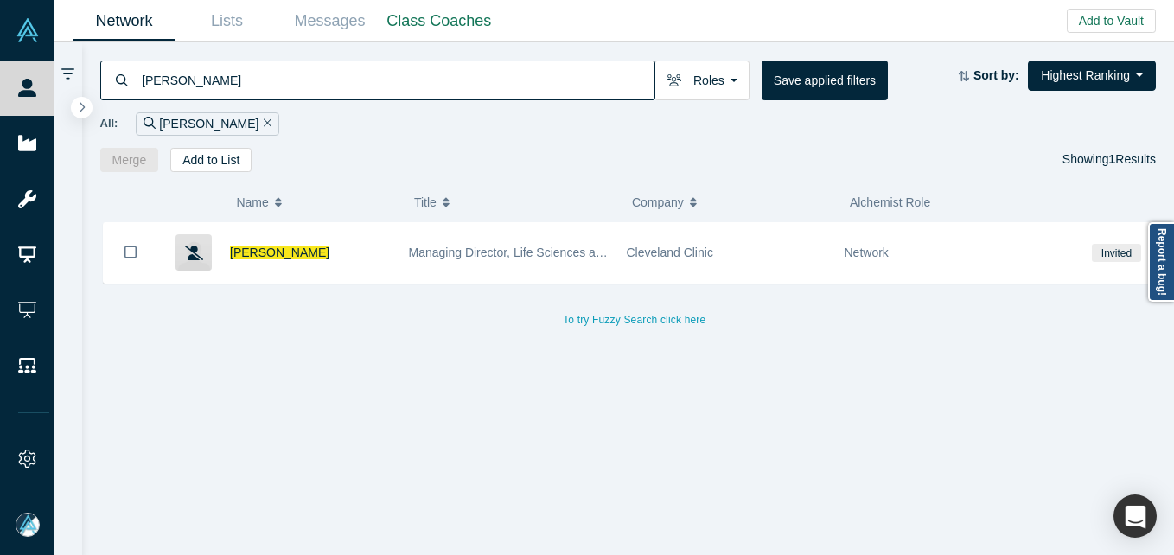
click at [294, 99] on input "[PERSON_NAME]" at bounding box center [397, 80] width 515 height 41
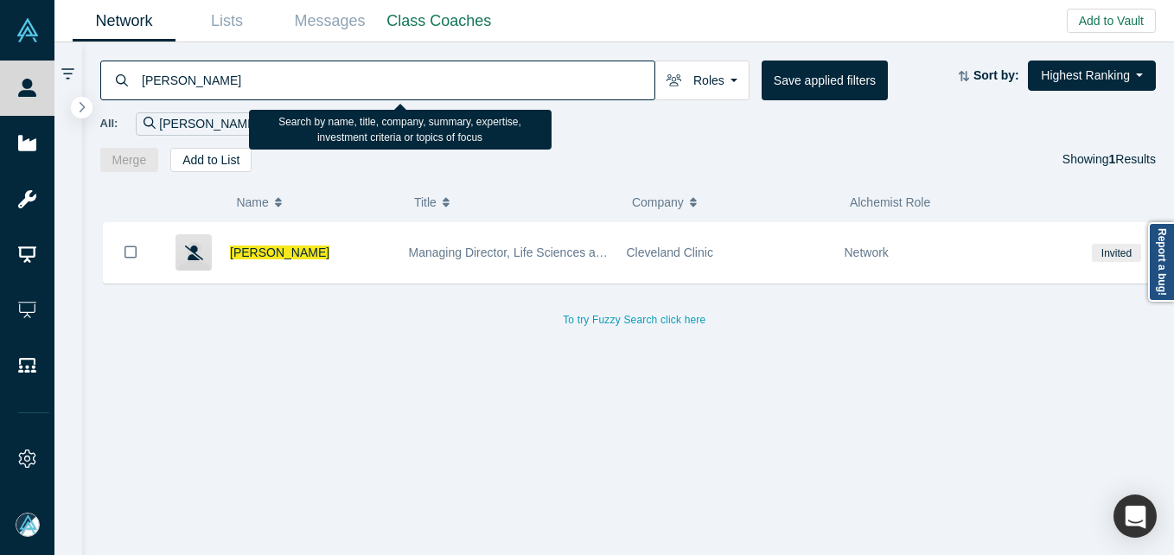
click at [294, 82] on input "[PERSON_NAME]" at bounding box center [397, 80] width 515 height 41
paste input "[PERSON_NAME]"
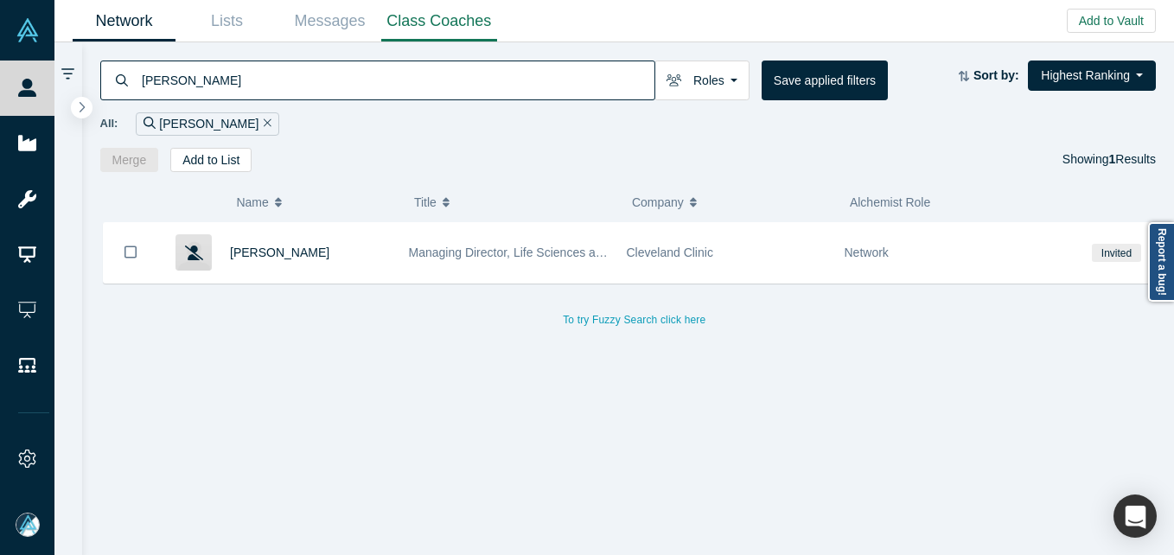
type input "[PERSON_NAME]"
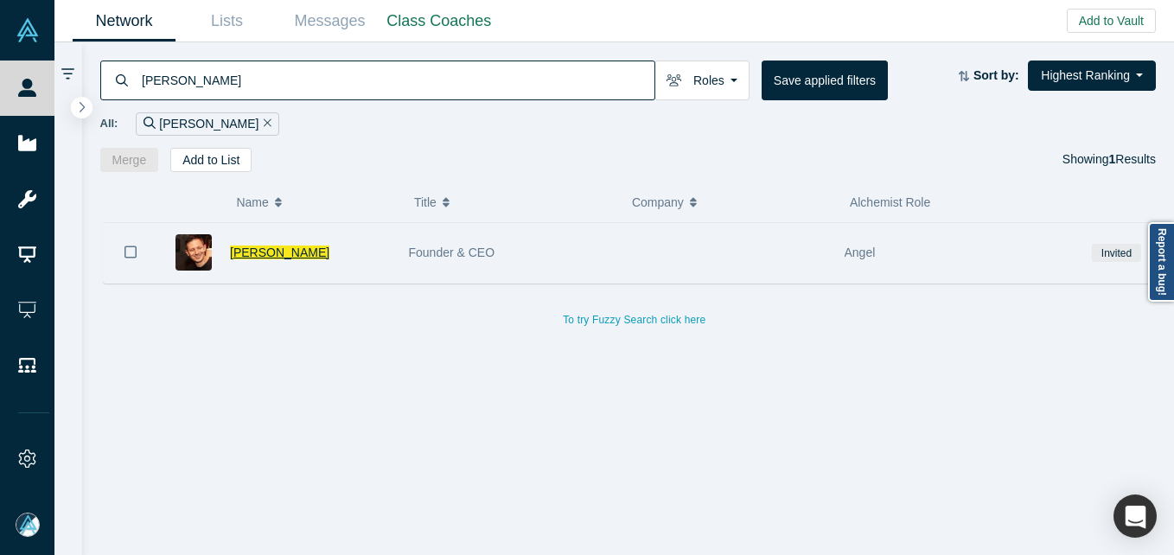
click at [292, 252] on span "[PERSON_NAME]" at bounding box center [279, 253] width 99 height 14
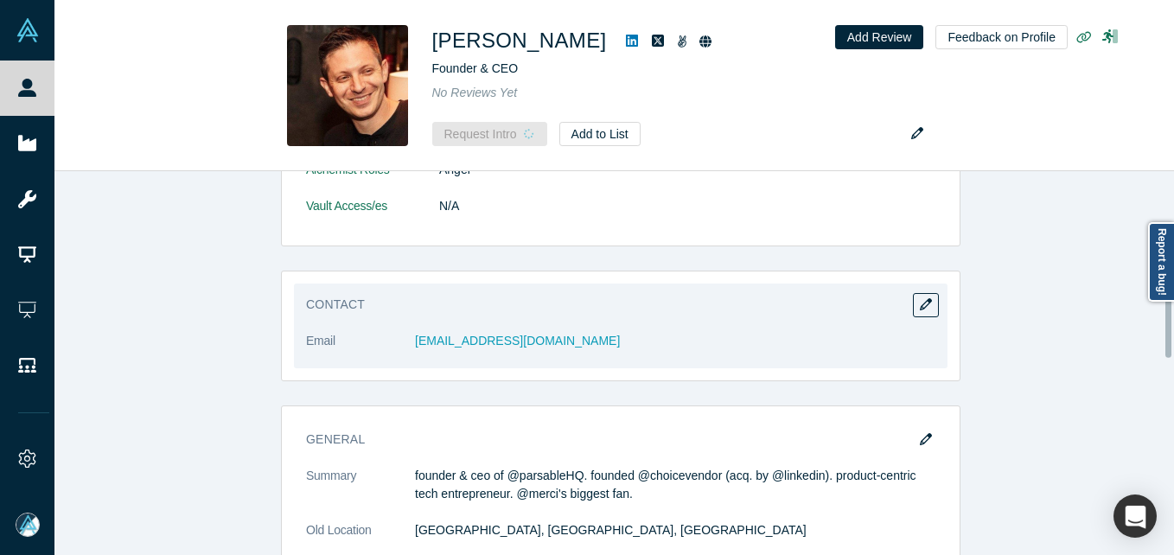
scroll to position [259, 0]
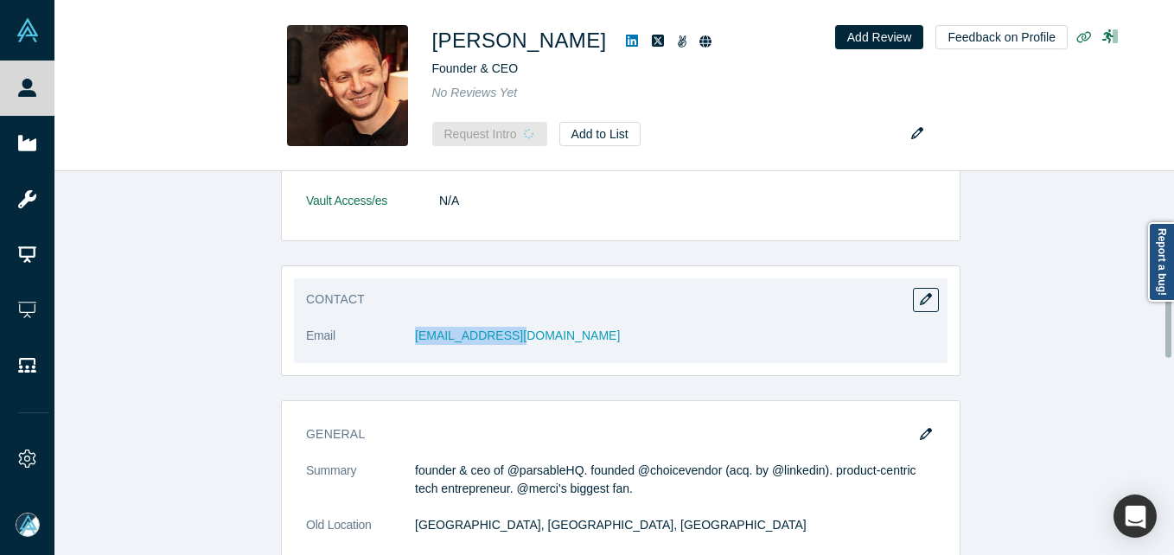
drag, startPoint x: 354, startPoint y: 347, endPoint x: 523, endPoint y: 331, distance: 170.2
click at [523, 331] on dl "Email [EMAIL_ADDRESS][DOMAIN_NAME]" at bounding box center [621, 345] width 630 height 36
copy dl "[EMAIL_ADDRESS][DOMAIN_NAME]"
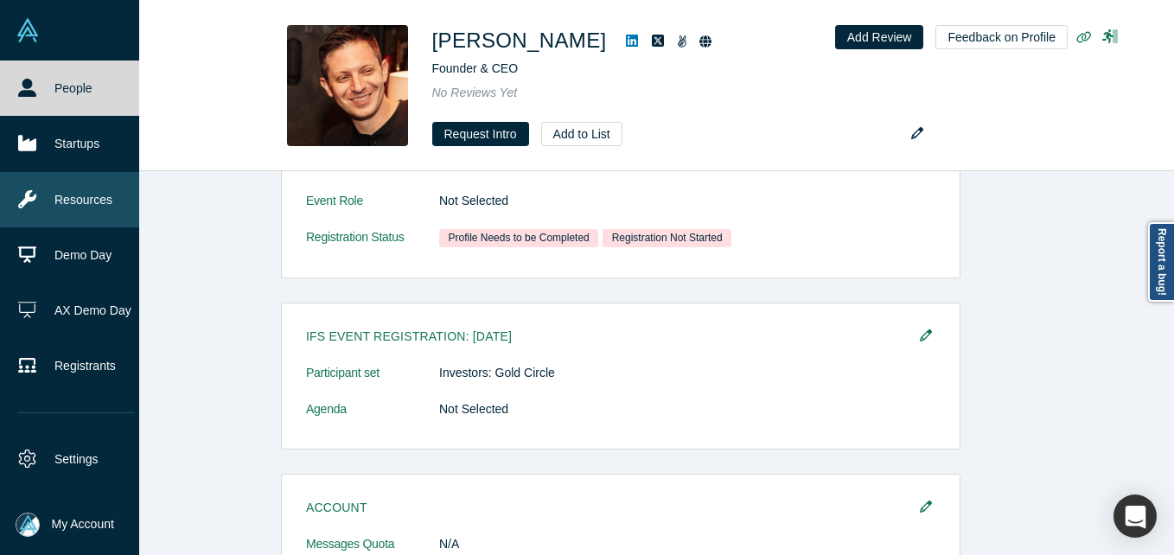
scroll to position [675, 0]
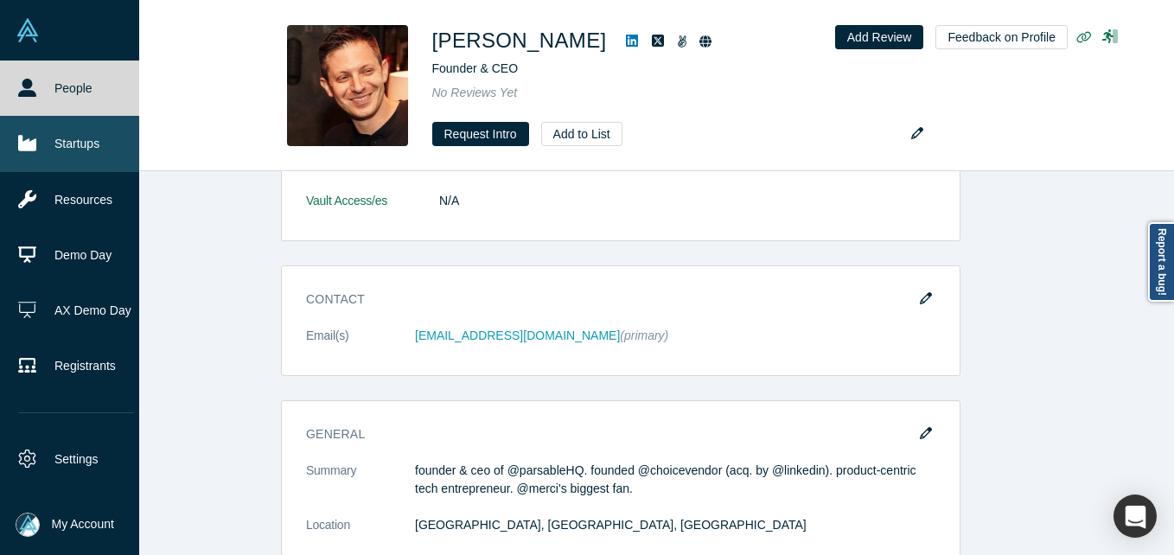
drag, startPoint x: 51, startPoint y: 93, endPoint x: 52, endPoint y: 116, distance: 23.4
click at [51, 93] on link "People" at bounding box center [76, 88] width 152 height 55
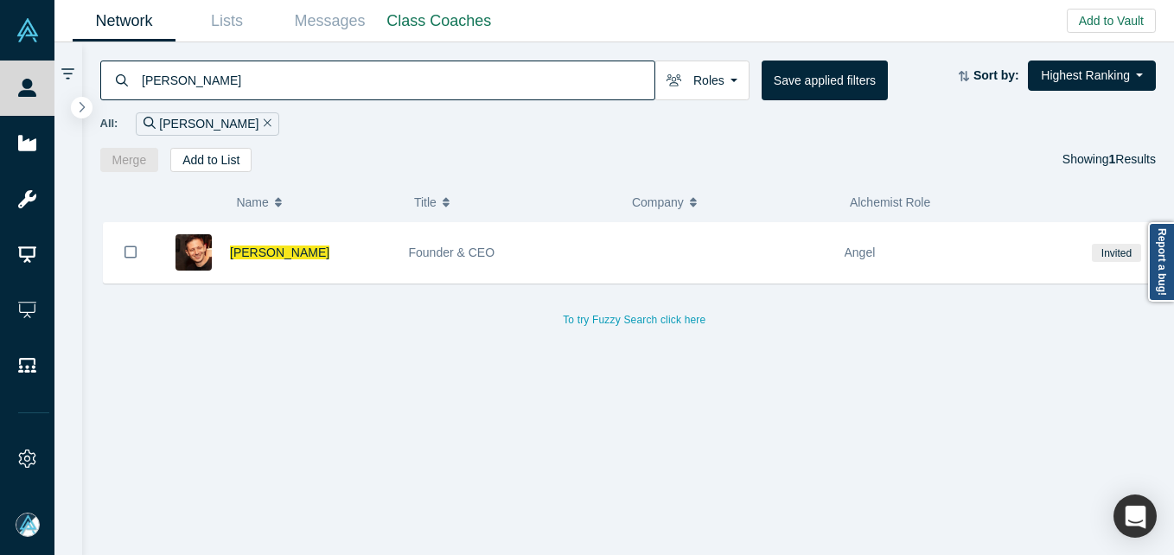
click at [291, 71] on input "[PERSON_NAME]" at bounding box center [397, 80] width 515 height 41
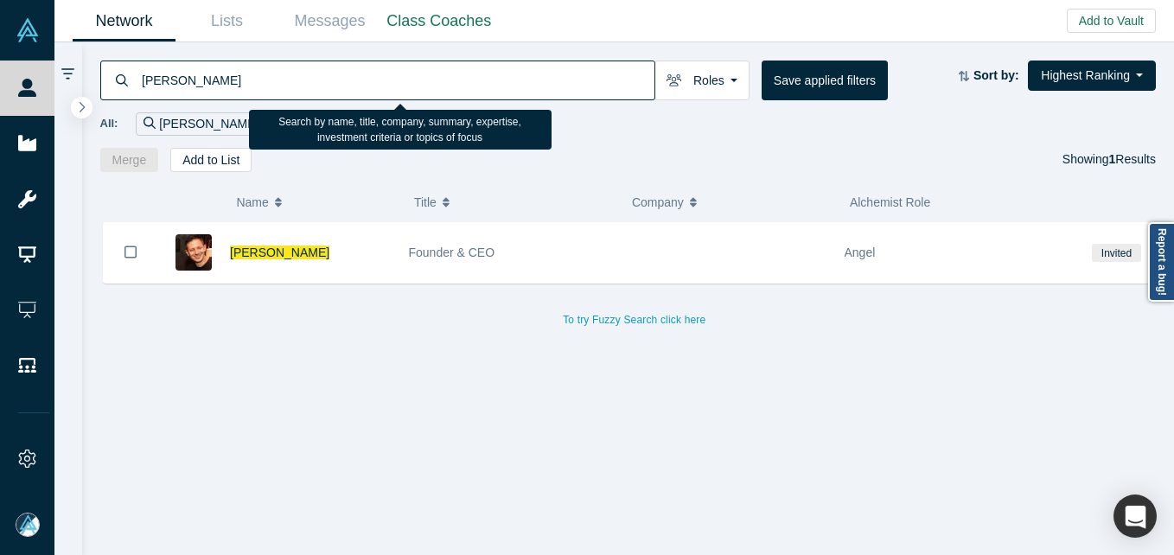
click at [291, 71] on input "[PERSON_NAME]" at bounding box center [397, 80] width 515 height 41
paste input "[PERSON_NAME]"
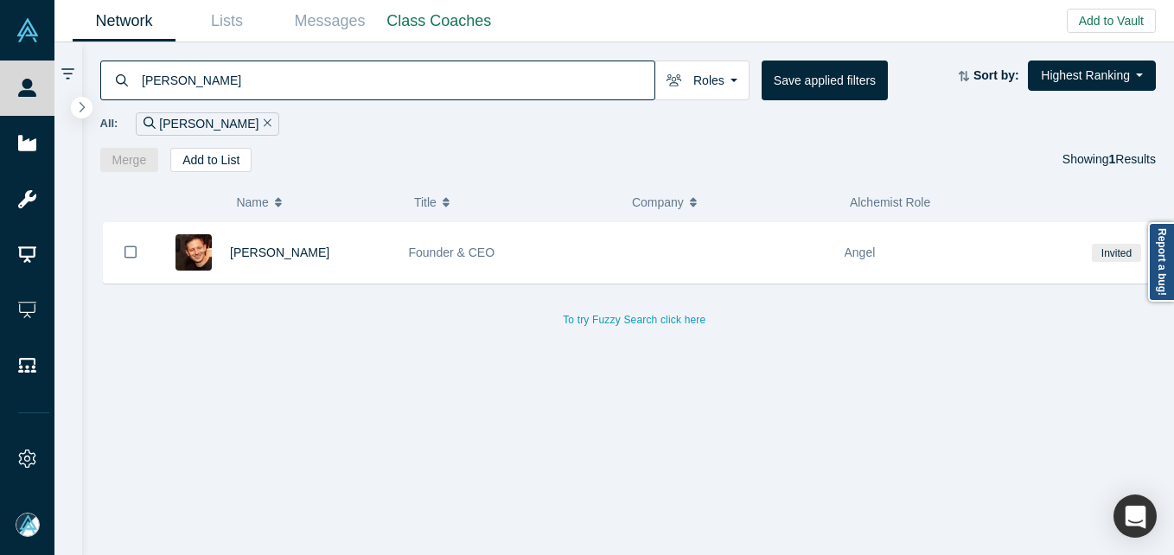
type input "[PERSON_NAME]"
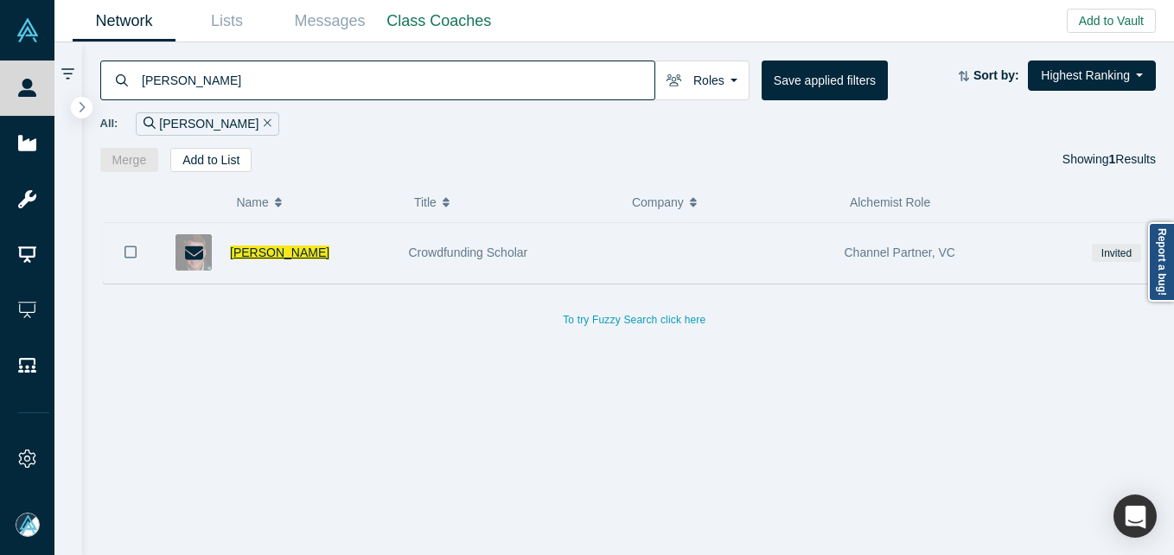
click at [270, 255] on span "[PERSON_NAME]" at bounding box center [279, 253] width 99 height 14
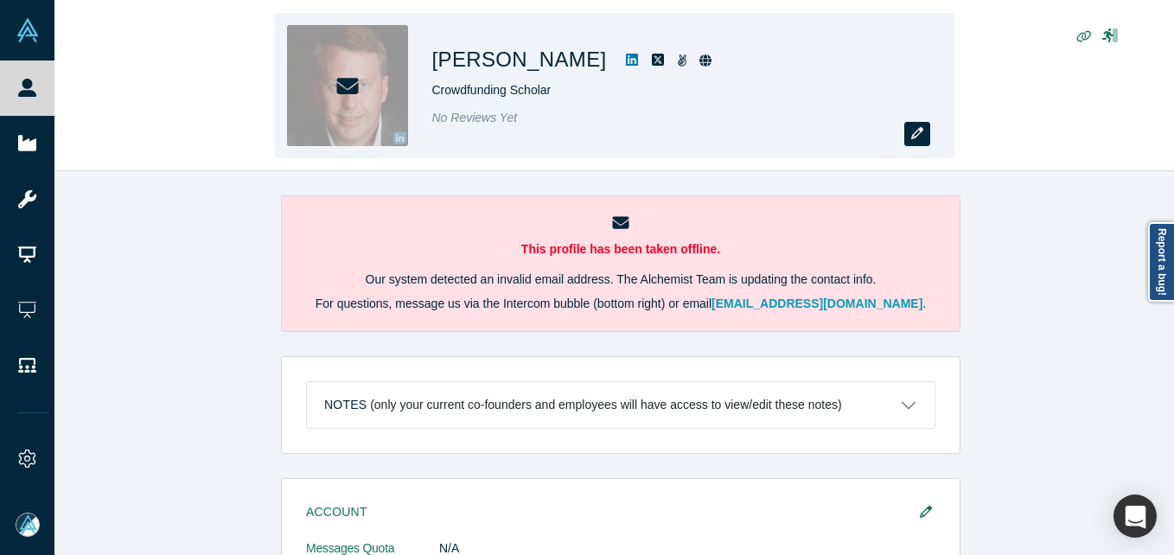
click at [923, 139] on icon "button" at bounding box center [918, 133] width 12 height 12
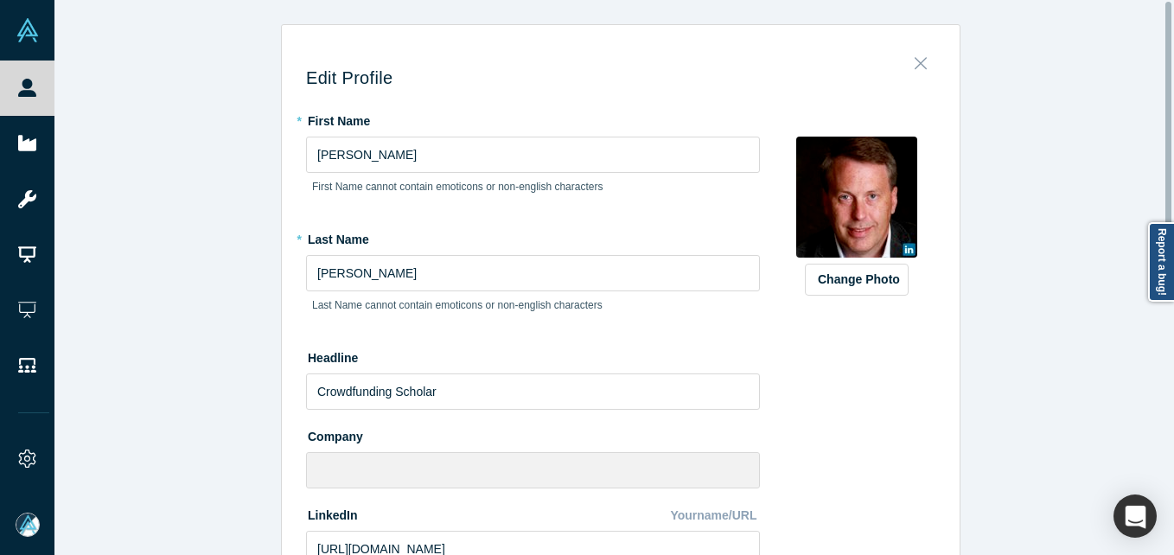
click at [915, 68] on icon "Close" at bounding box center [921, 63] width 12 height 19
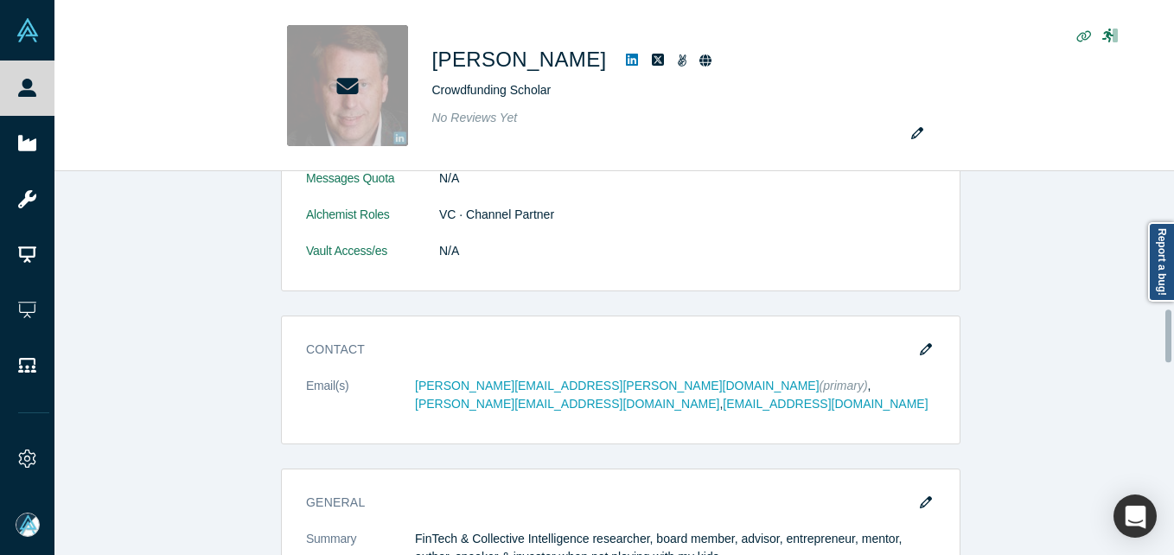
scroll to position [1038, 0]
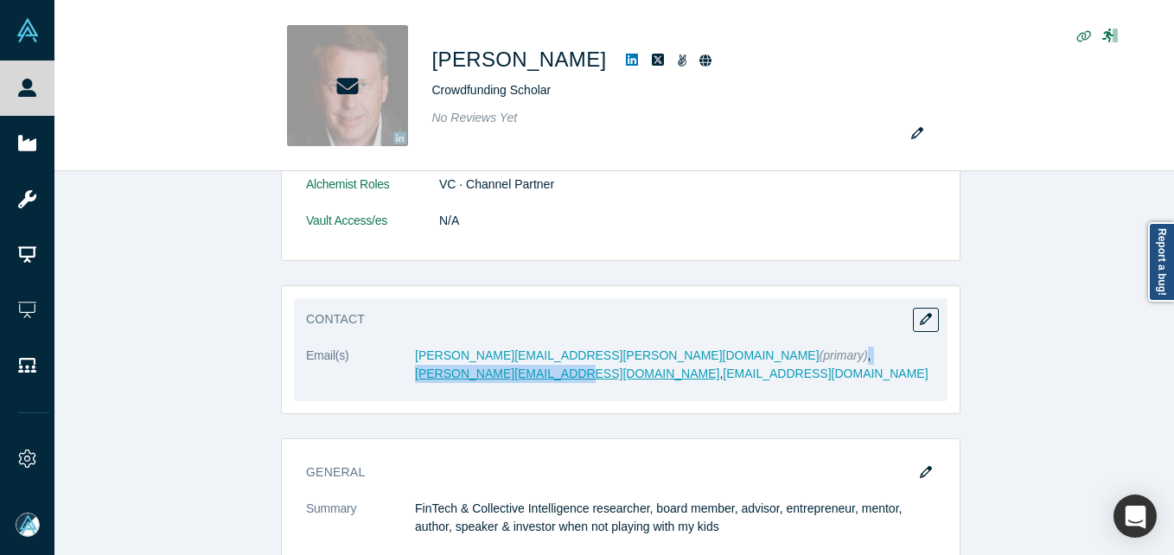
drag, startPoint x: 586, startPoint y: 346, endPoint x: 726, endPoint y: 363, distance: 141.2
click at [726, 363] on dd "[PERSON_NAME][EMAIL_ADDRESS][PERSON_NAME][DOMAIN_NAME] (primary) , [PERSON_NAME…" at bounding box center [675, 365] width 521 height 36
copy dd ", [PERSON_NAME][EMAIL_ADDRESS][DOMAIN_NAME]"
click at [920, 322] on icon "button" at bounding box center [926, 319] width 12 height 12
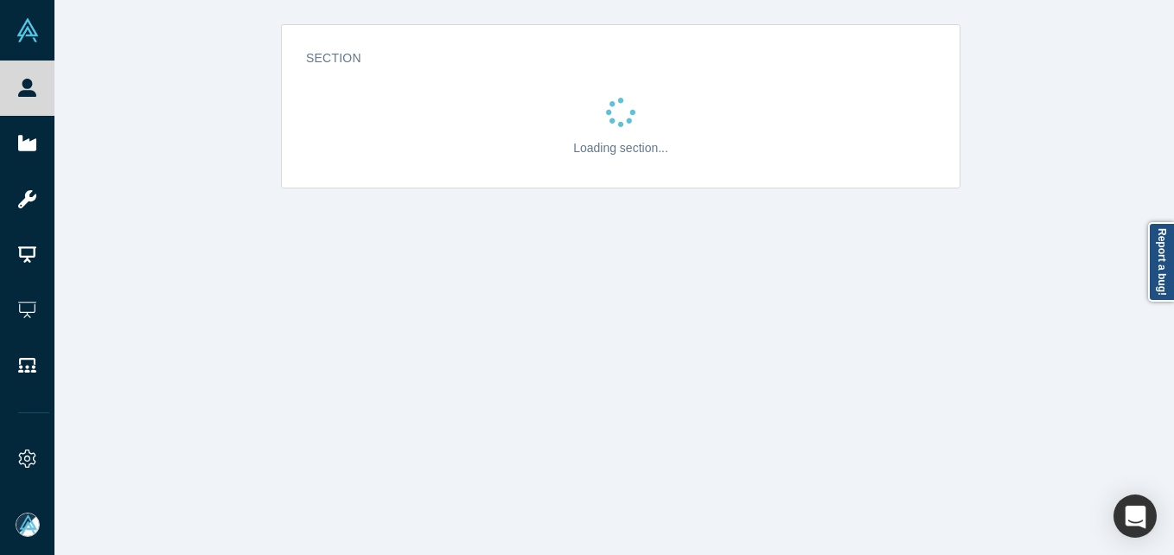
scroll to position [0, 0]
select select "US"
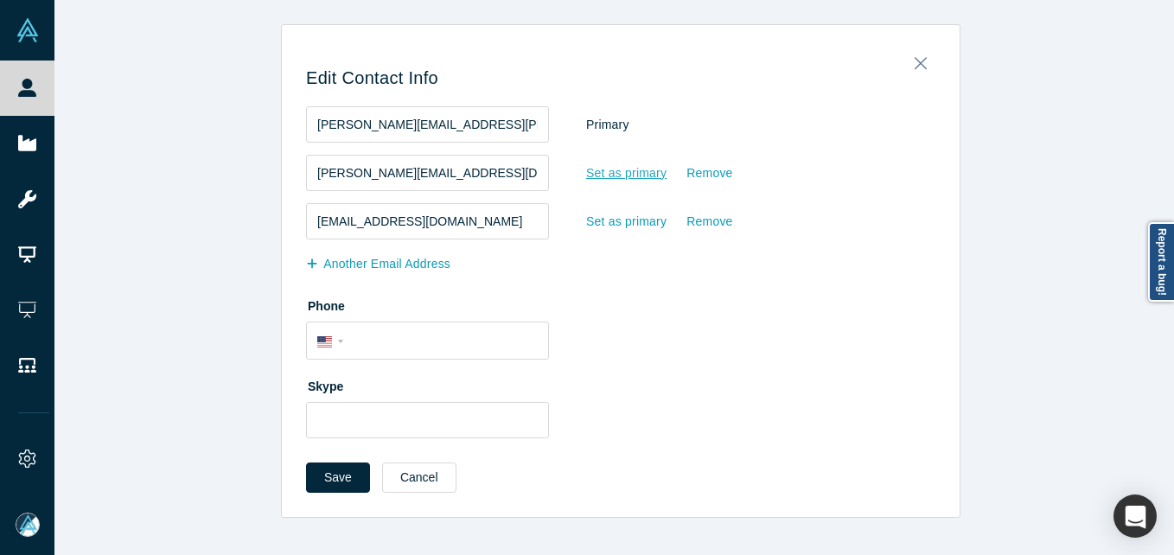
click at [605, 181] on div "Set as primary" at bounding box center [626, 173] width 82 height 30
click at [0, 0] on input "Set as primary" at bounding box center [0, 0] width 0 height 0
click at [335, 479] on button "Save" at bounding box center [338, 478] width 64 height 30
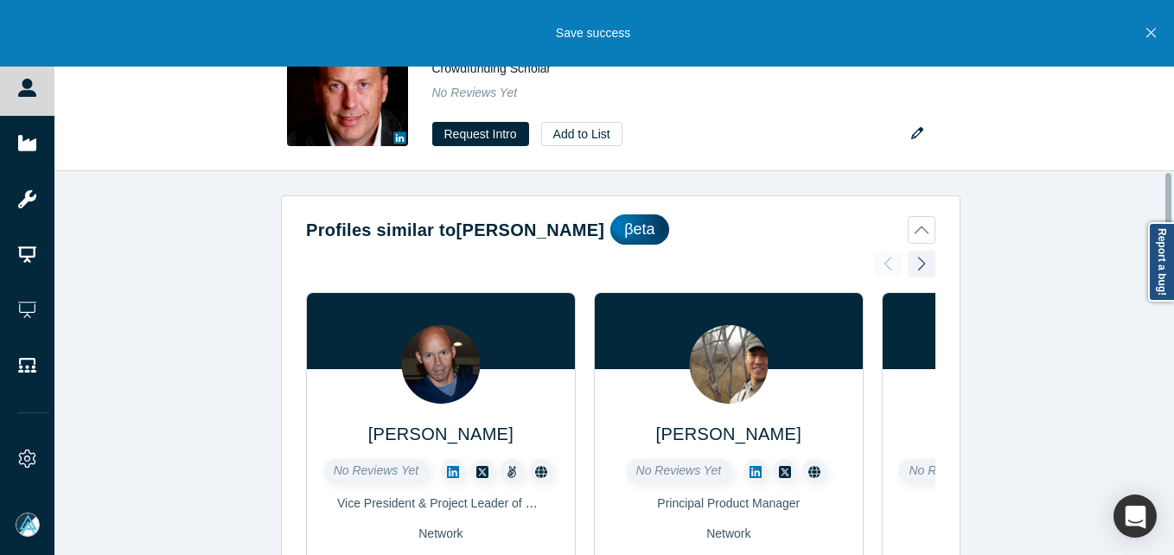
drag, startPoint x: 39, startPoint y: 93, endPoint x: 471, endPoint y: 5, distance: 441.3
click at [39, 93] on link "People" at bounding box center [33, 88] width 67 height 55
